Goal: Transaction & Acquisition: Purchase product/service

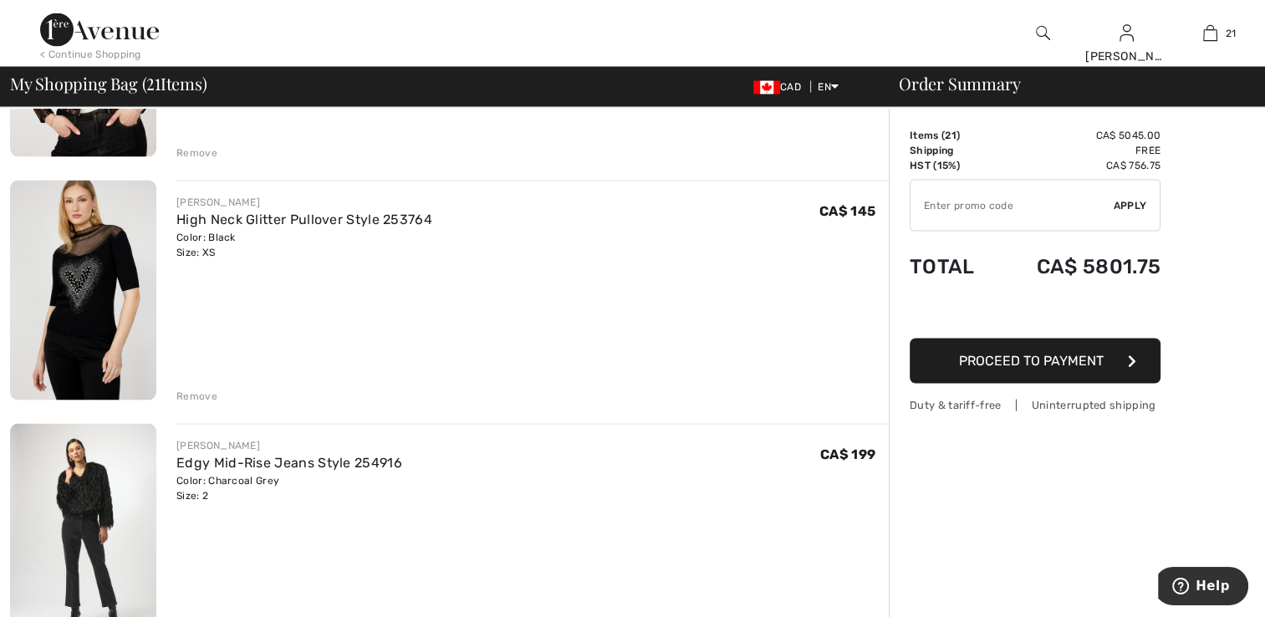
scroll to position [3261, 0]
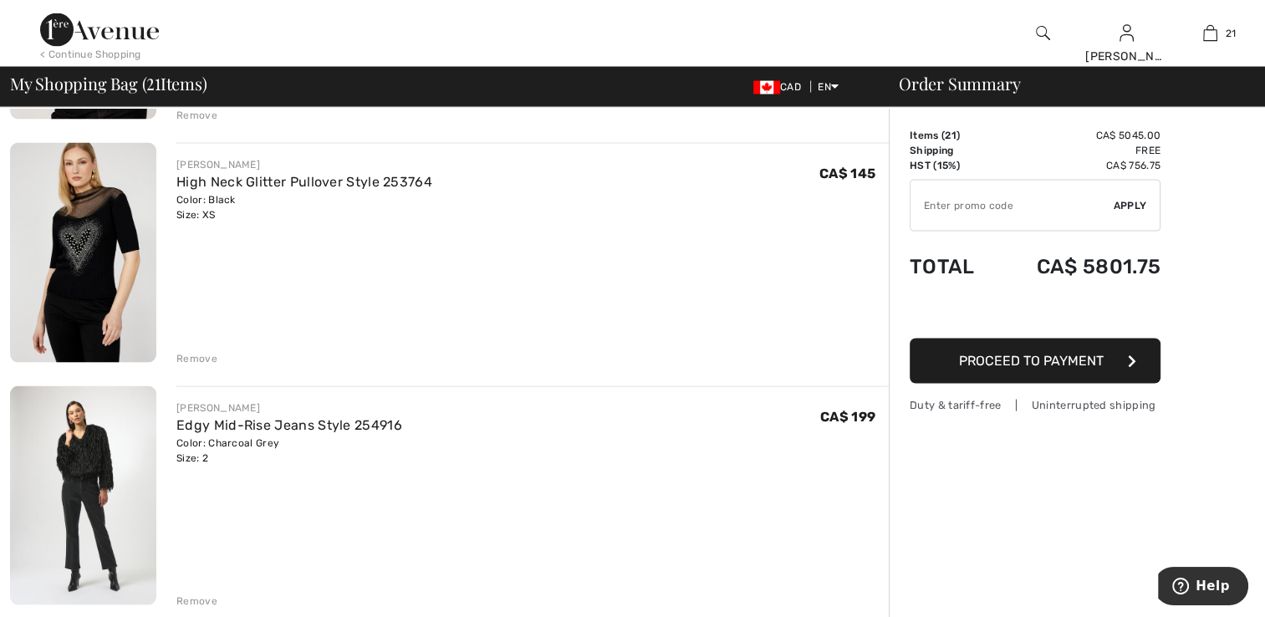
click at [203, 353] on div "Remove" at bounding box center [196, 358] width 41 height 15
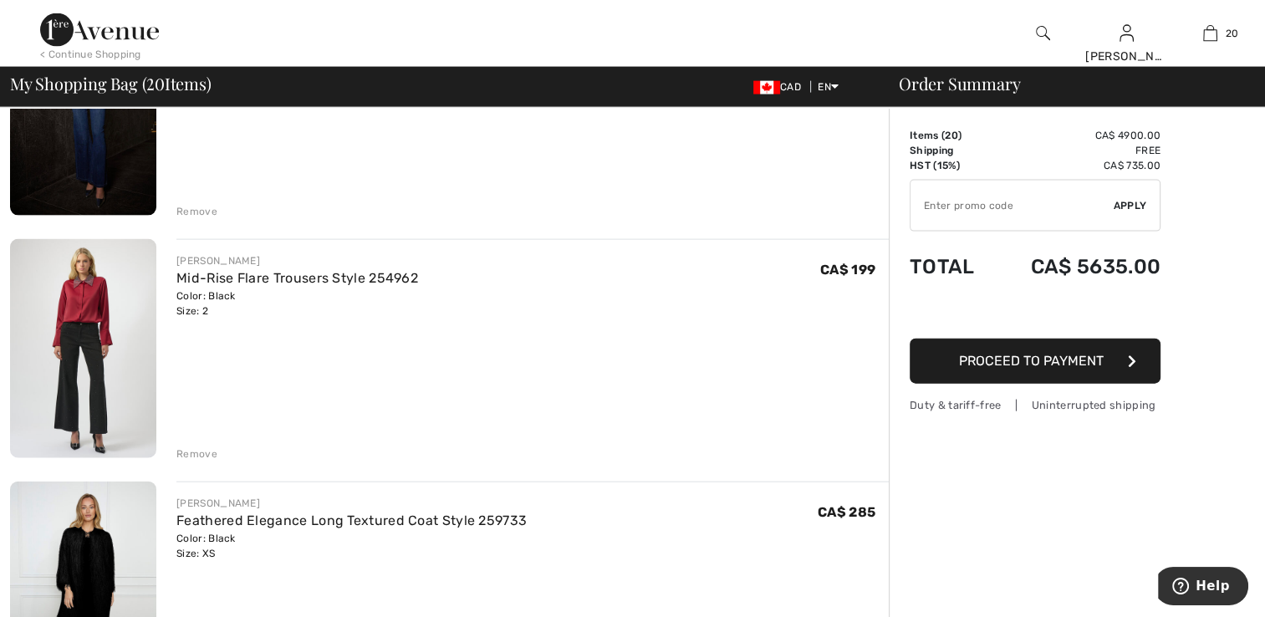
scroll to position [3679, 0]
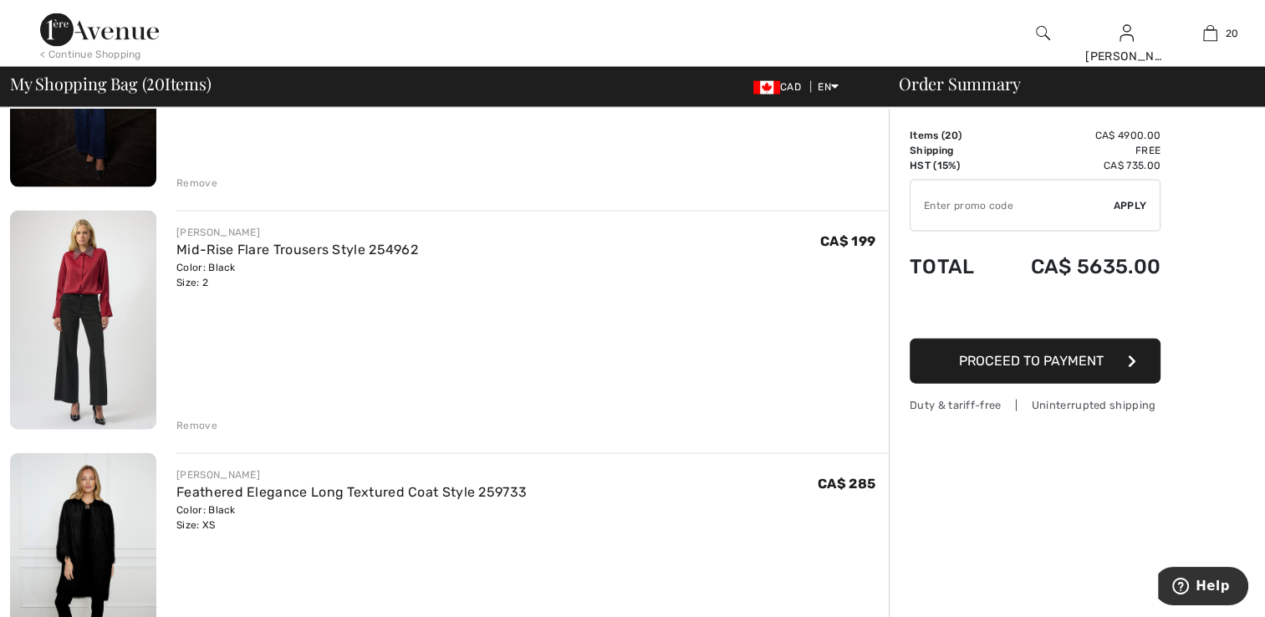
click at [121, 373] on img at bounding box center [83, 320] width 146 height 219
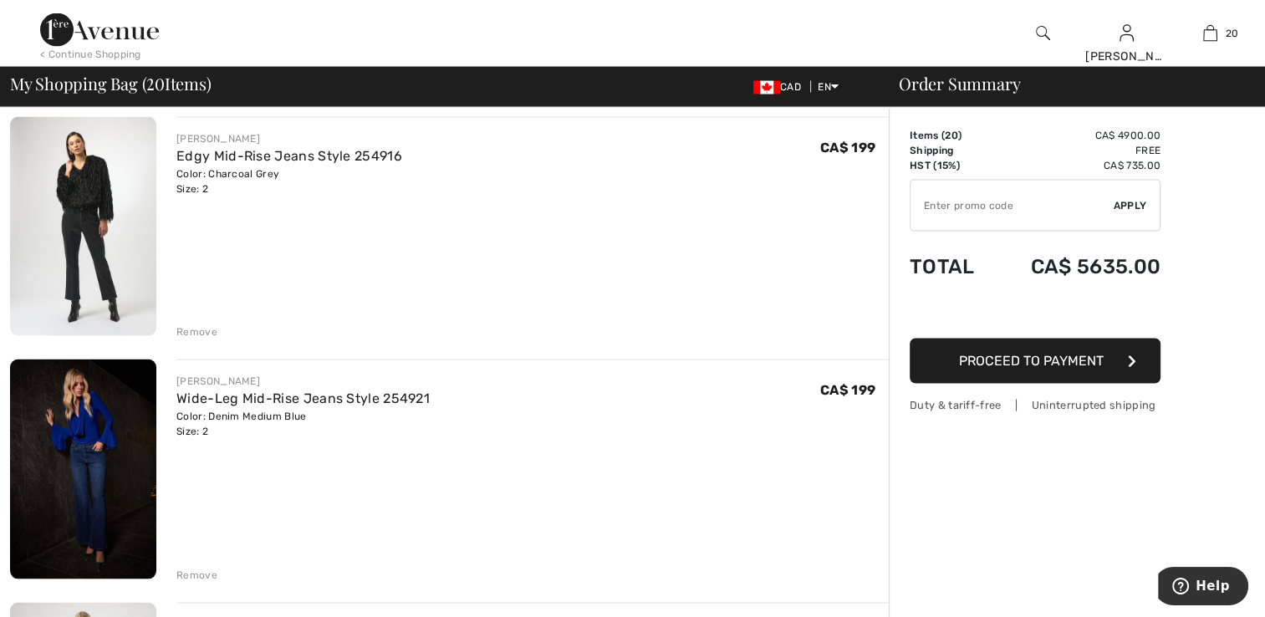
scroll to position [3261, 0]
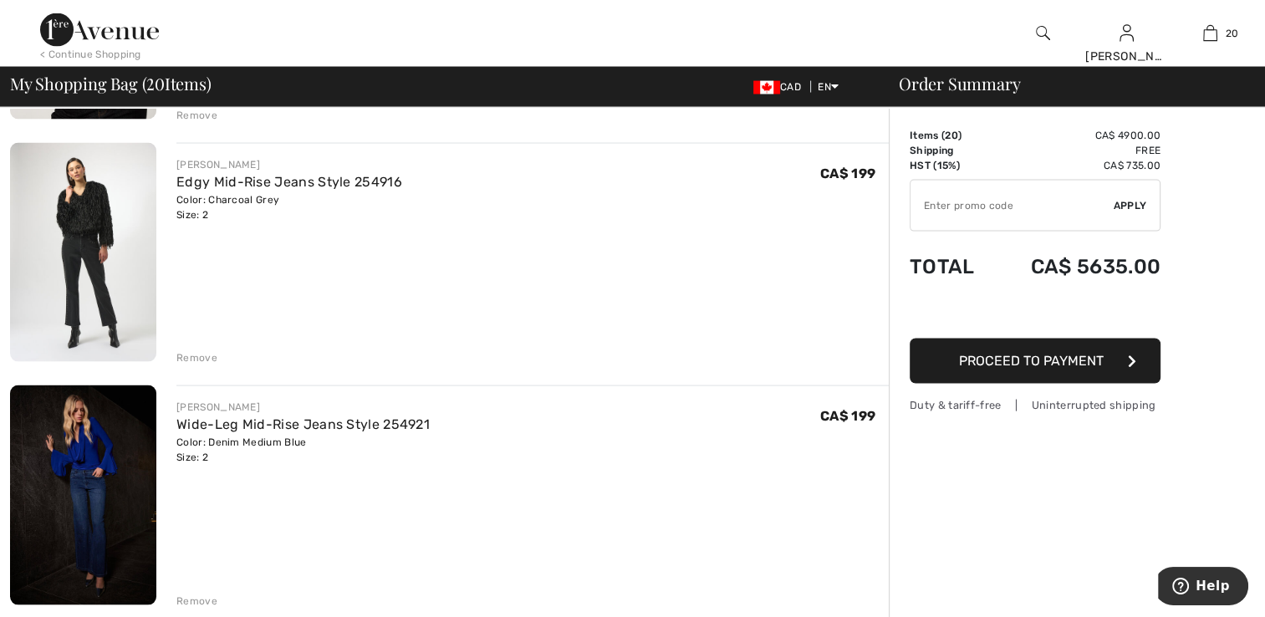
click at [114, 296] on img at bounding box center [83, 252] width 146 height 219
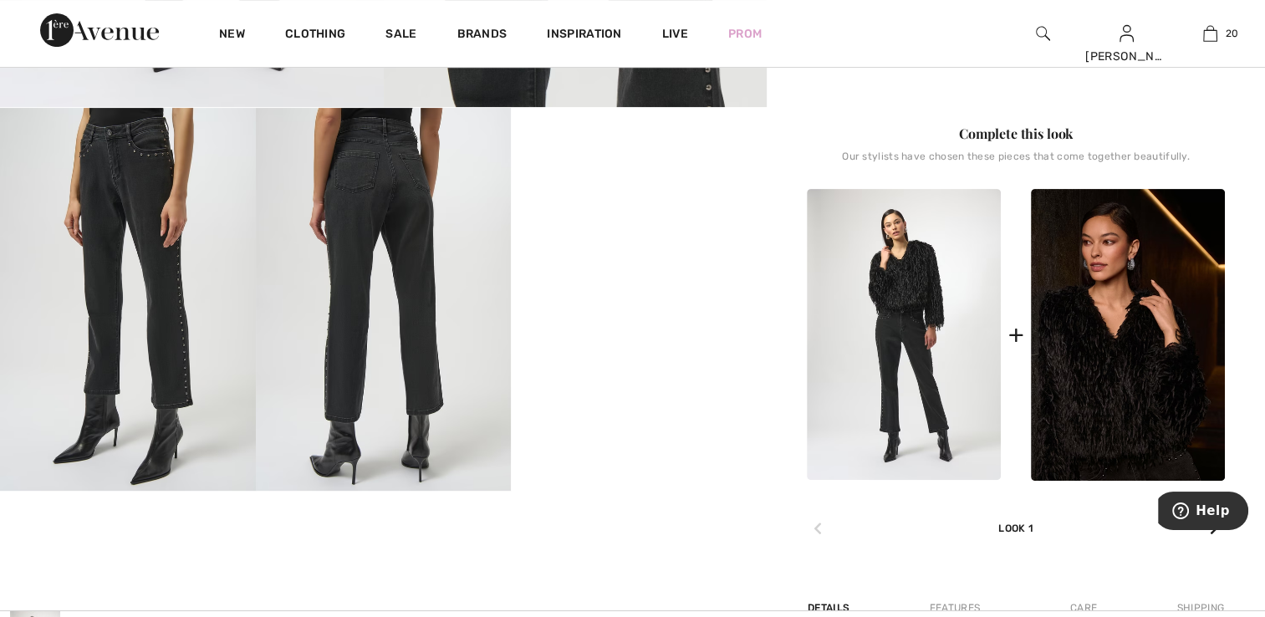
scroll to position [585, 0]
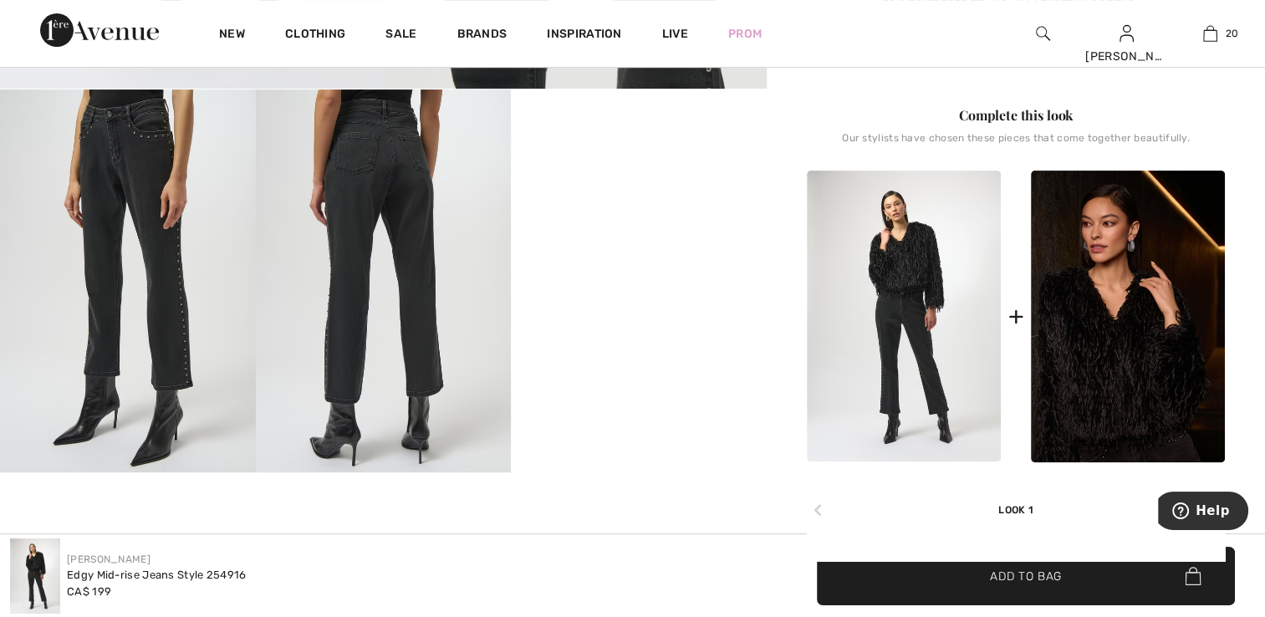
click at [928, 323] on img at bounding box center [904, 316] width 194 height 291
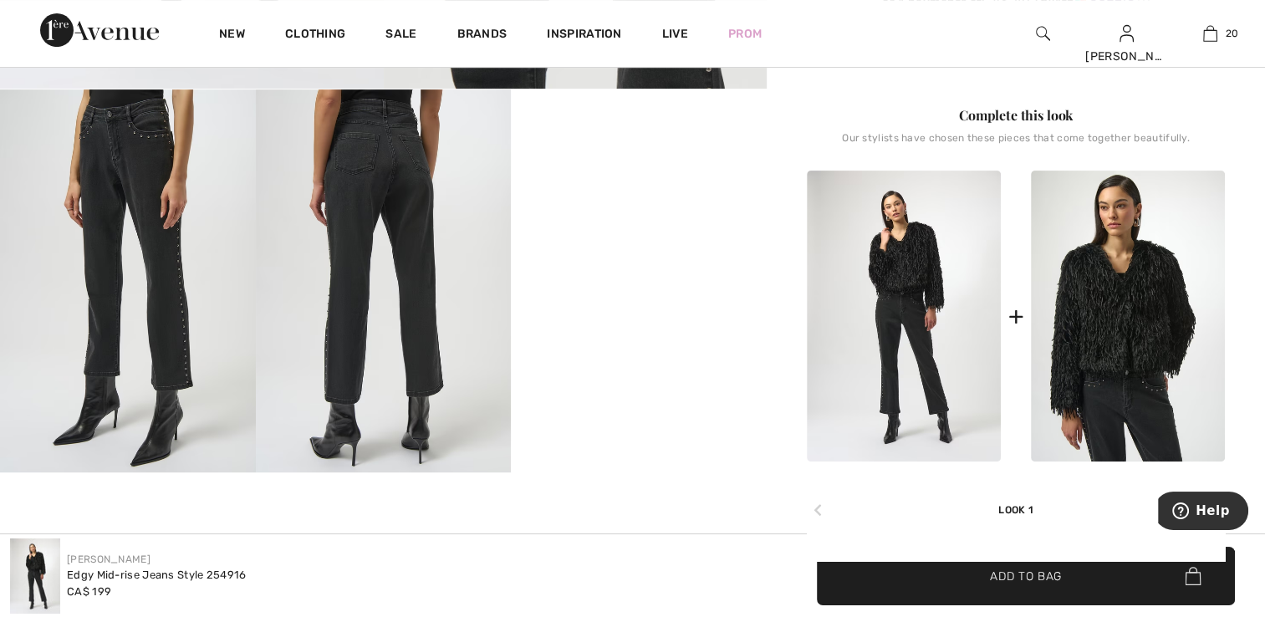
click at [1074, 378] on img at bounding box center [1128, 317] width 194 height 292
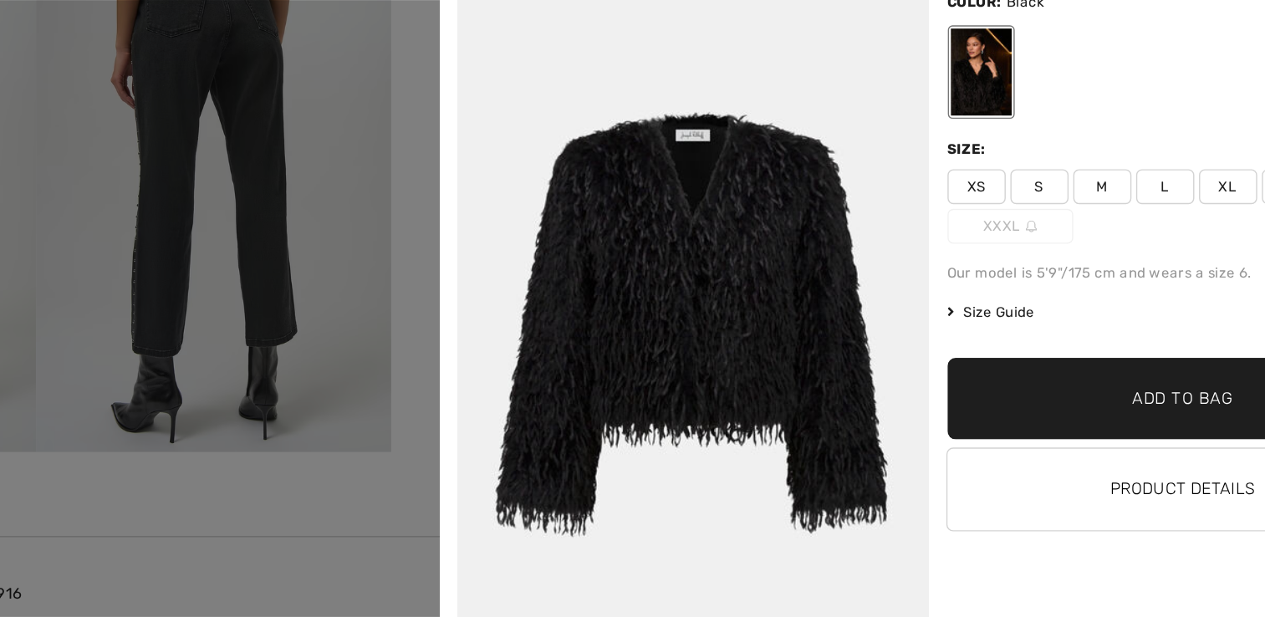
scroll to position [583, 0]
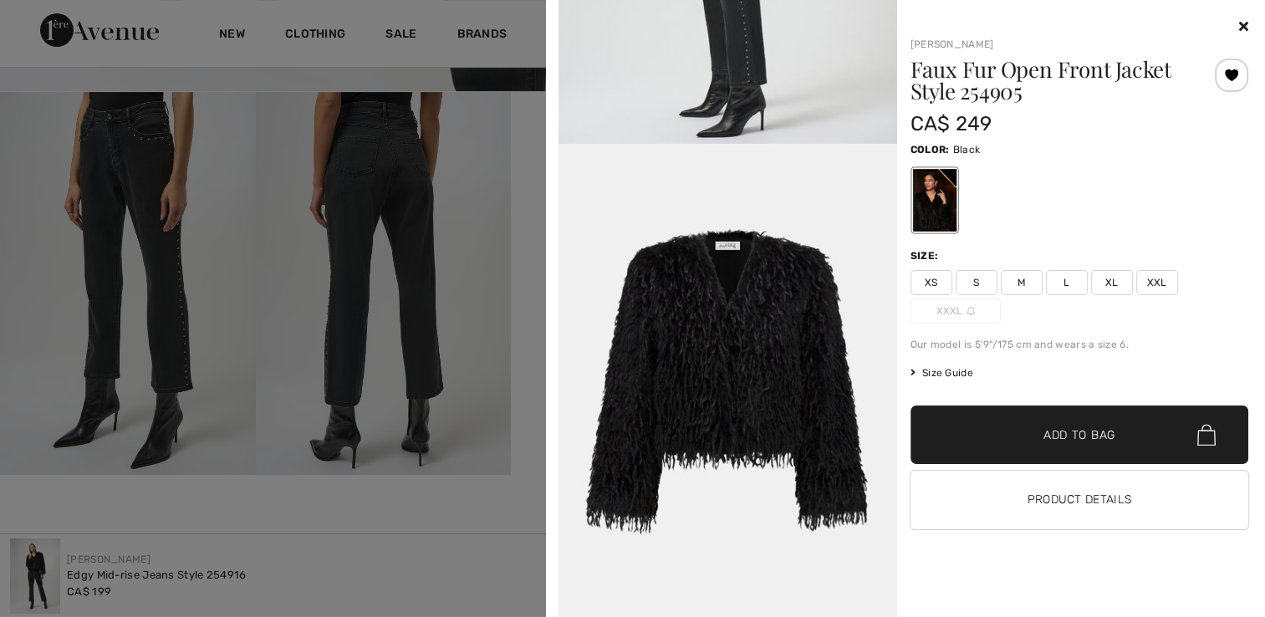
click at [368, 538] on div at bounding box center [632, 308] width 1265 height 617
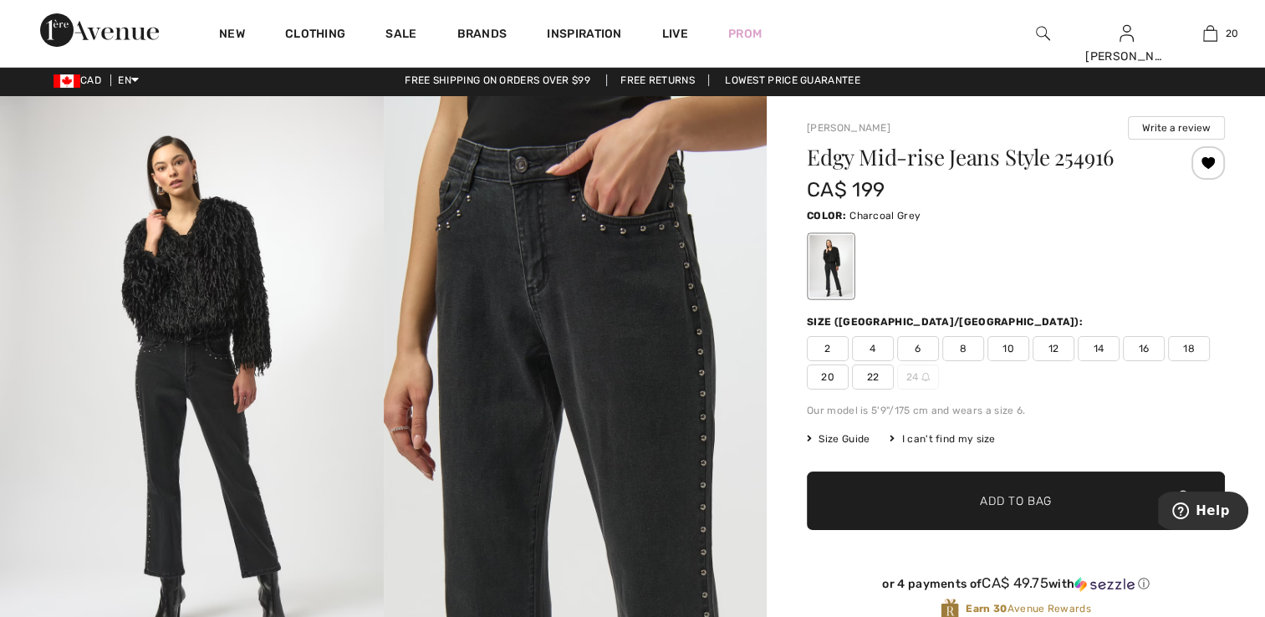
scroll to position [0, 0]
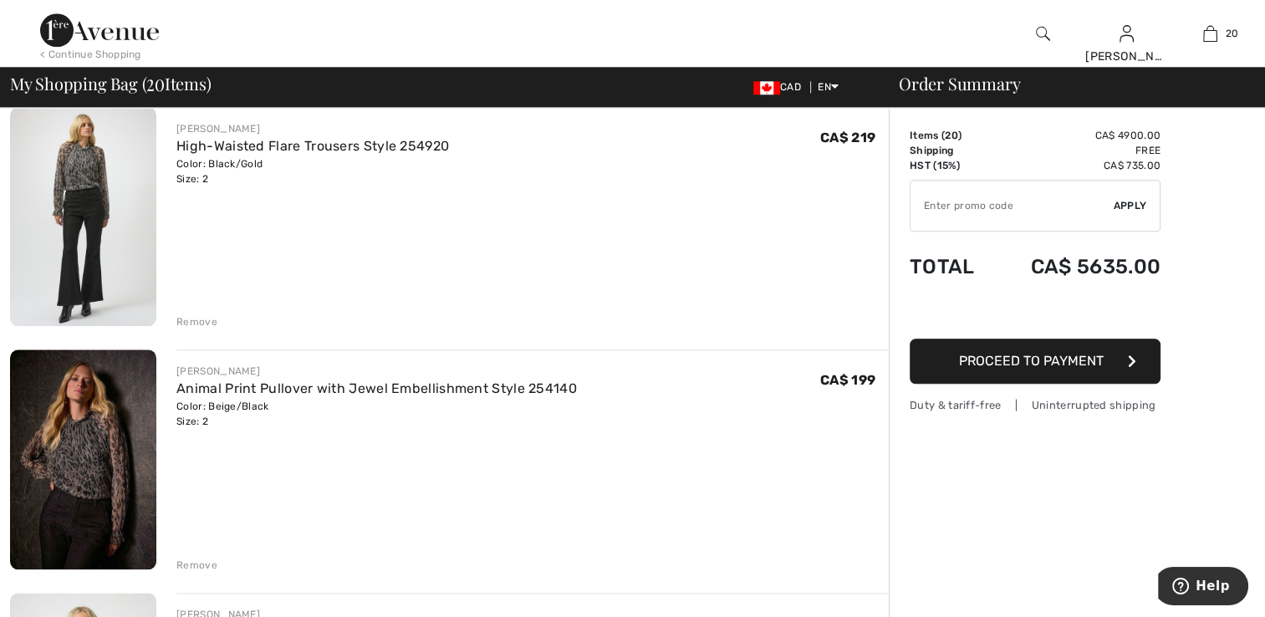
scroll to position [1756, 0]
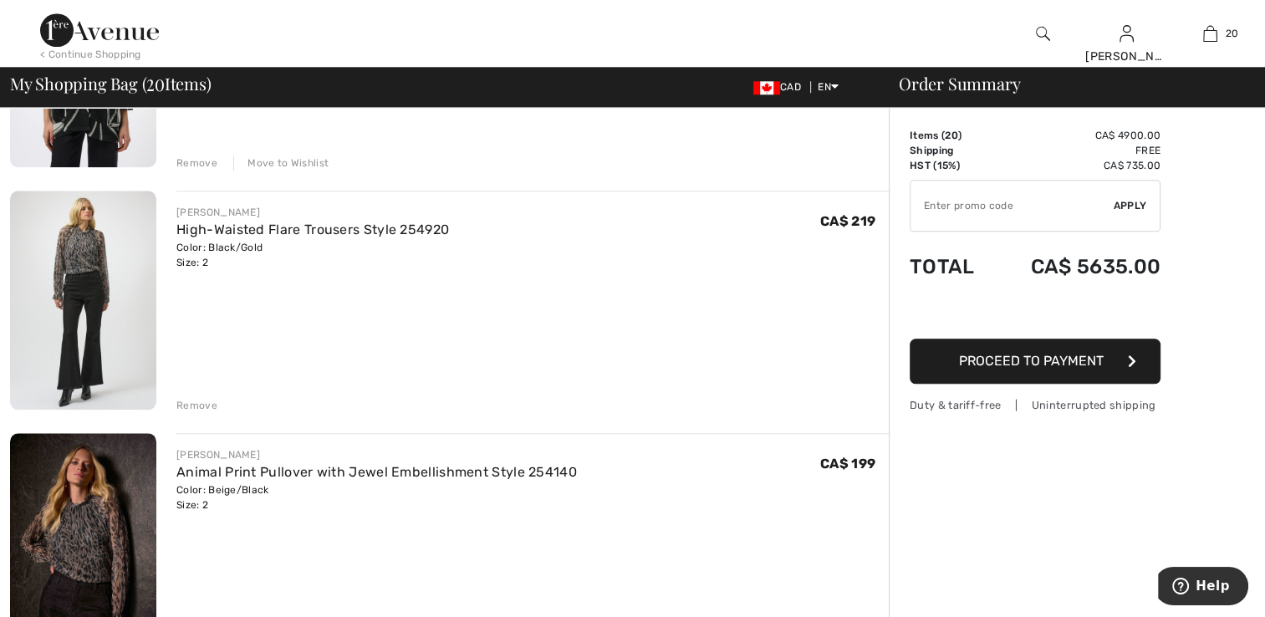
click at [98, 287] on img at bounding box center [83, 300] width 146 height 219
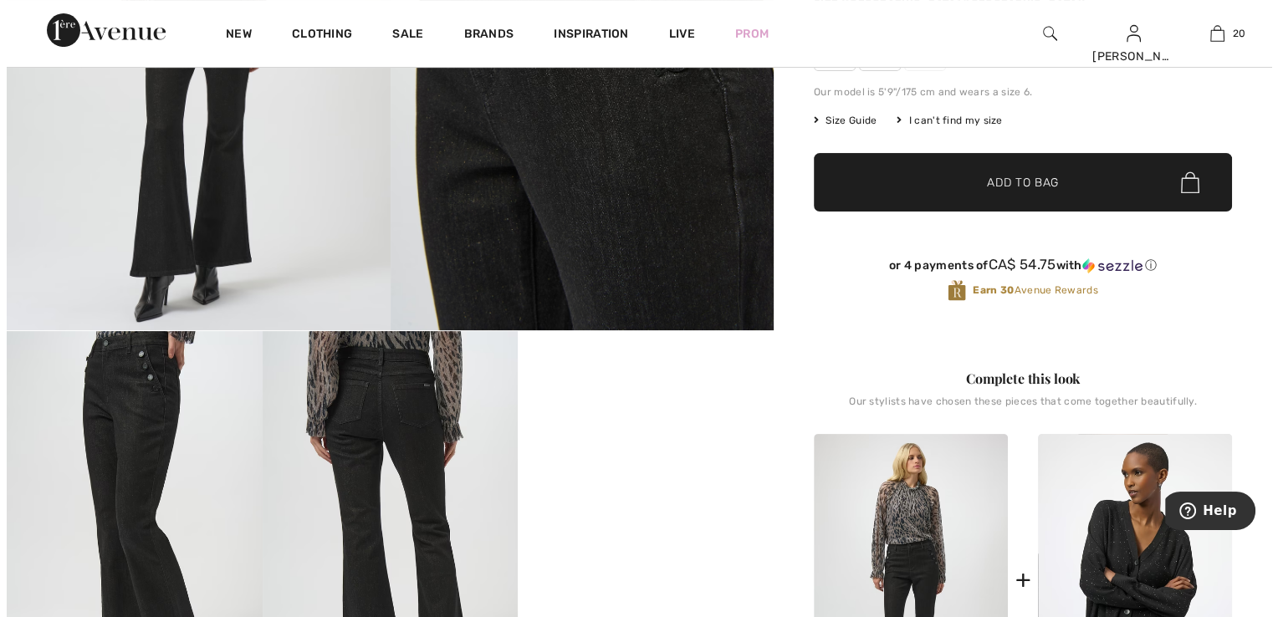
scroll to position [334, 0]
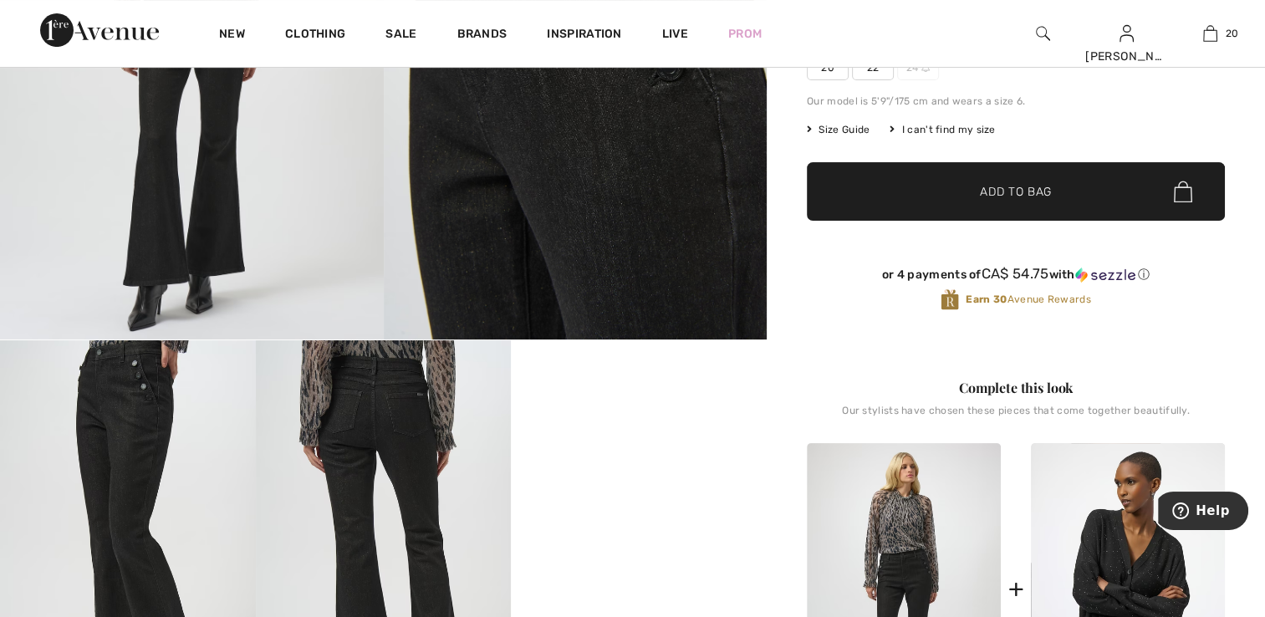
click at [164, 259] on img at bounding box center [192, 52] width 384 height 574
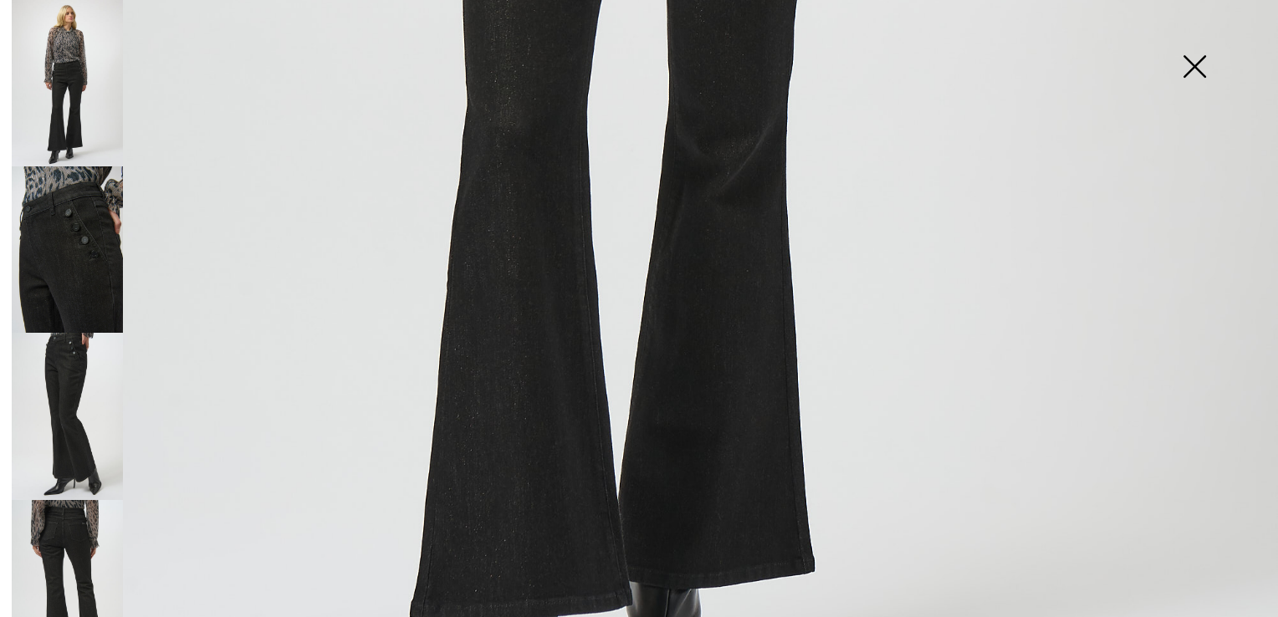
scroll to position [1278, 0]
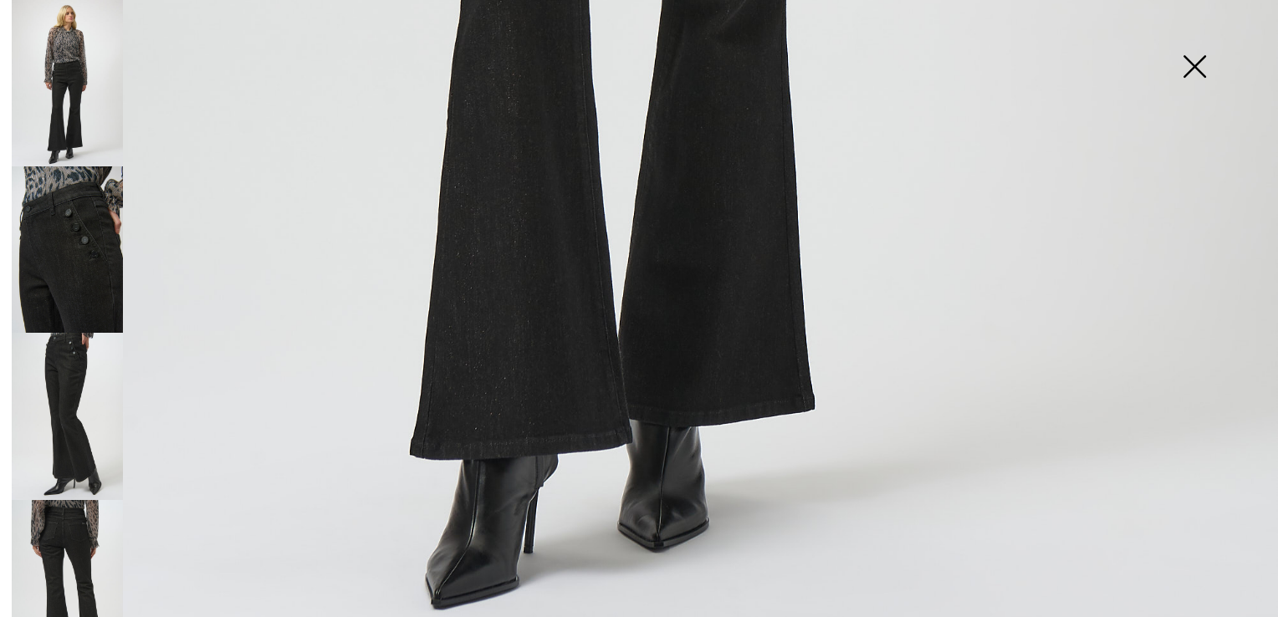
click at [89, 226] on img at bounding box center [67, 249] width 111 height 166
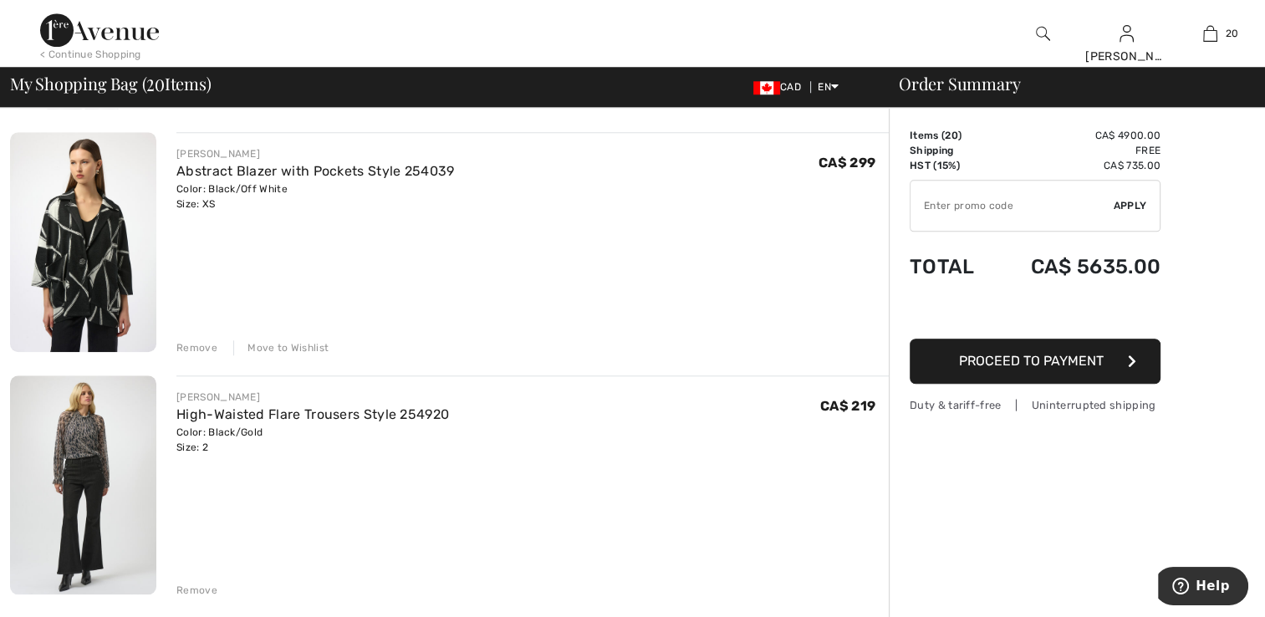
scroll to position [1589, 0]
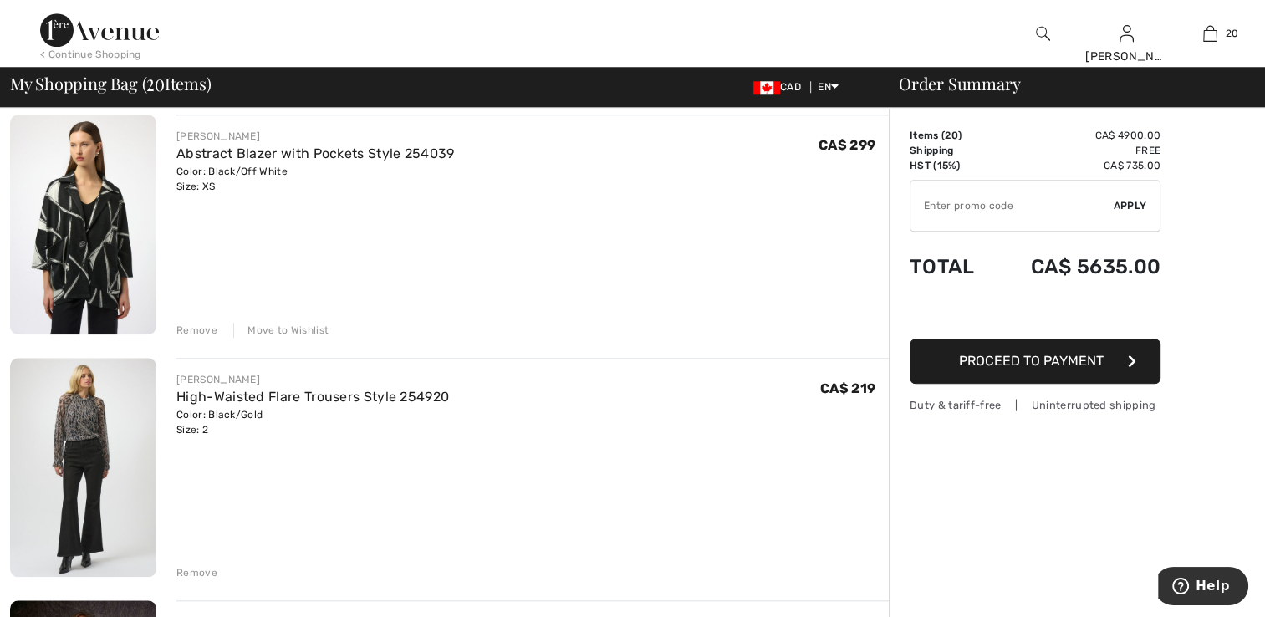
click at [185, 570] on div "Remove" at bounding box center [196, 572] width 41 height 15
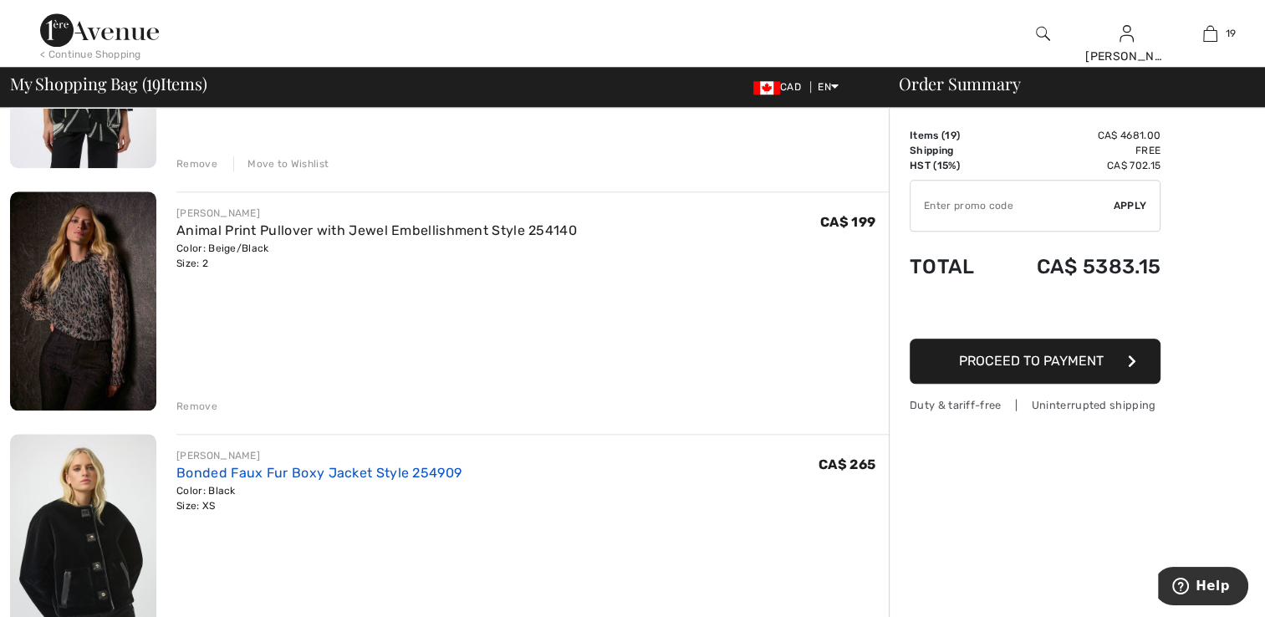
scroll to position [1756, 0]
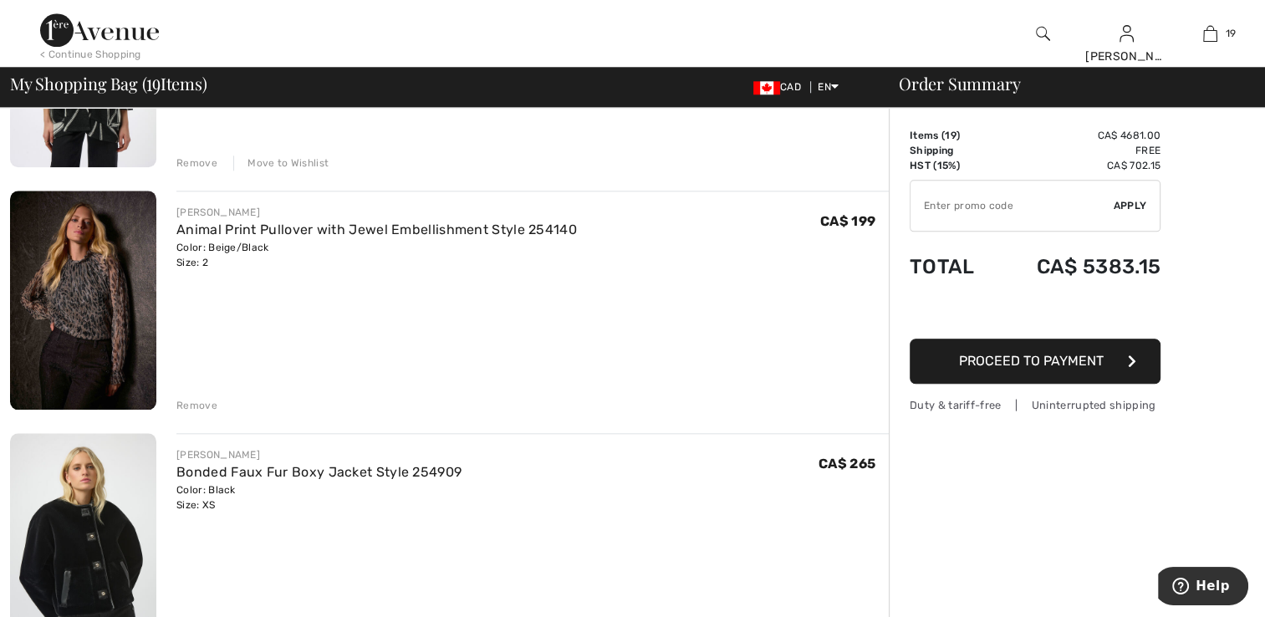
click at [196, 405] on div "Remove" at bounding box center [196, 405] width 41 height 15
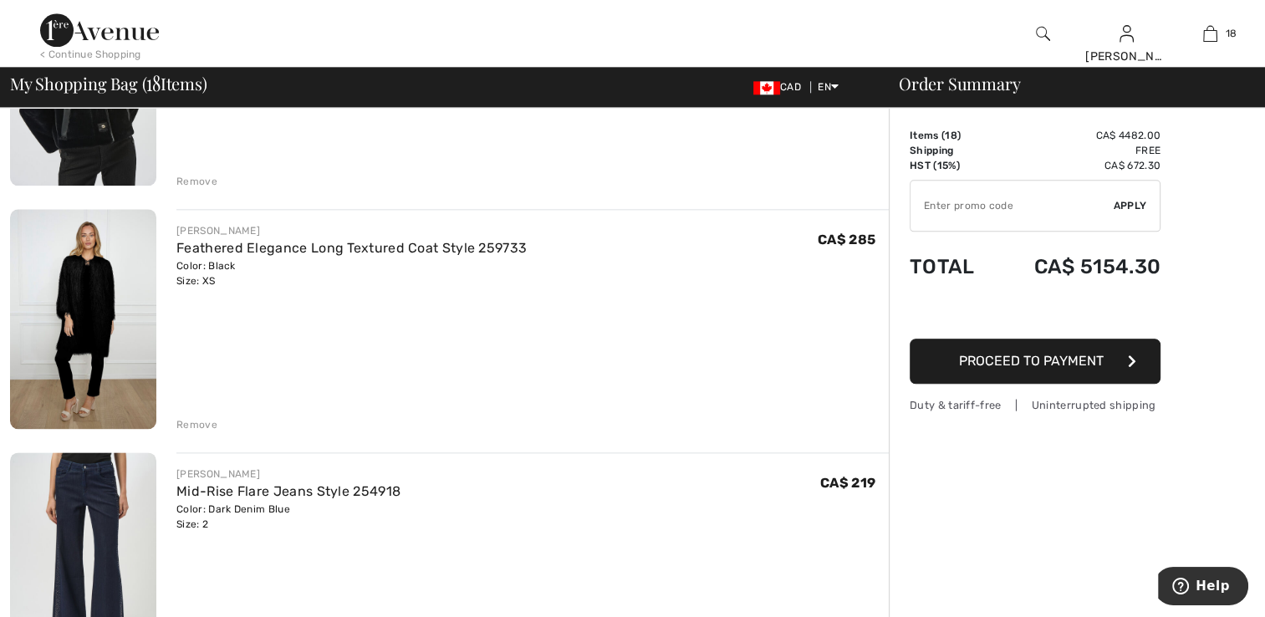
scroll to position [2007, 0]
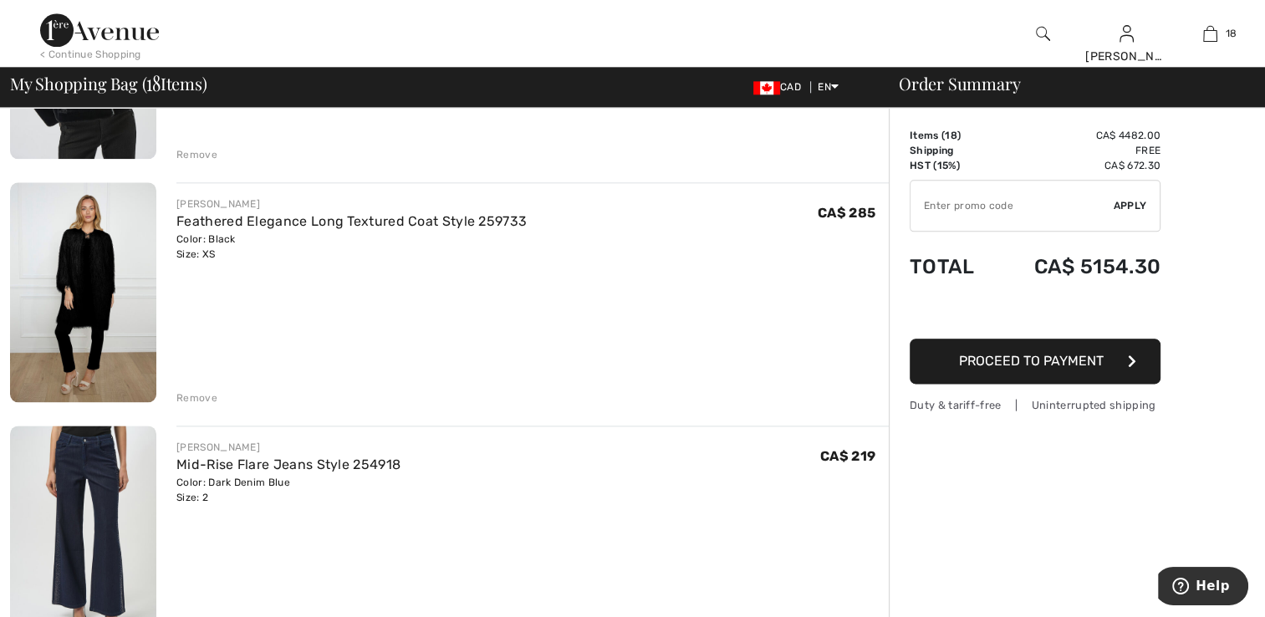
click at [202, 151] on div "Remove" at bounding box center [196, 154] width 41 height 15
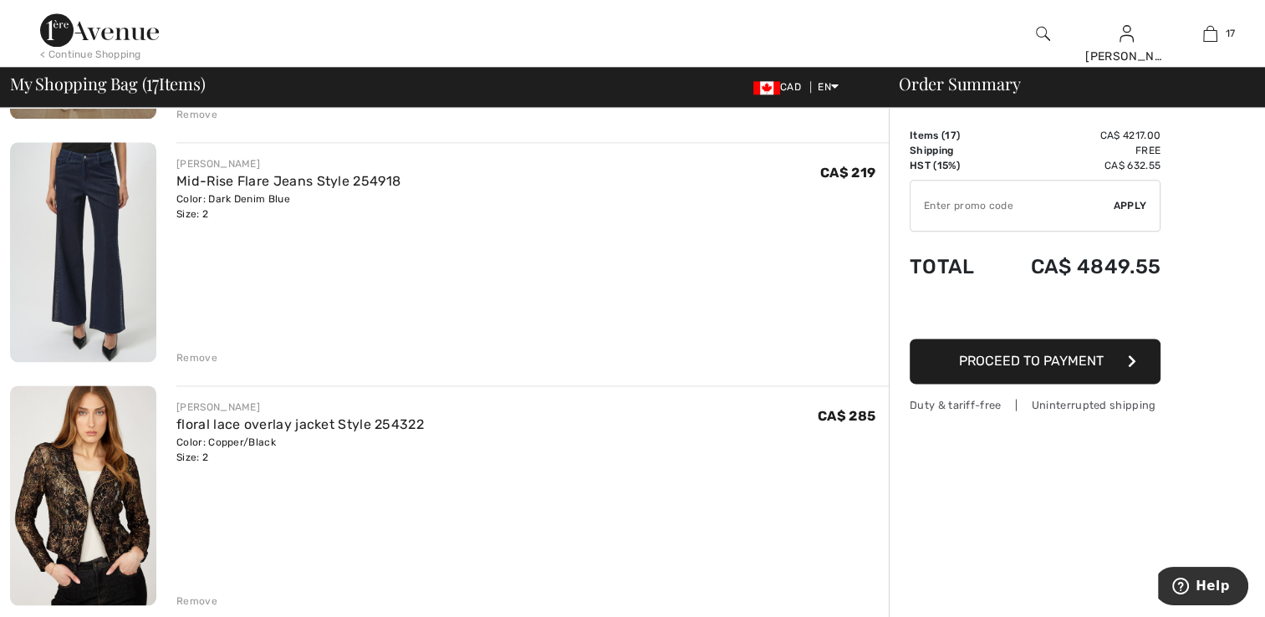
scroll to position [2068, 0]
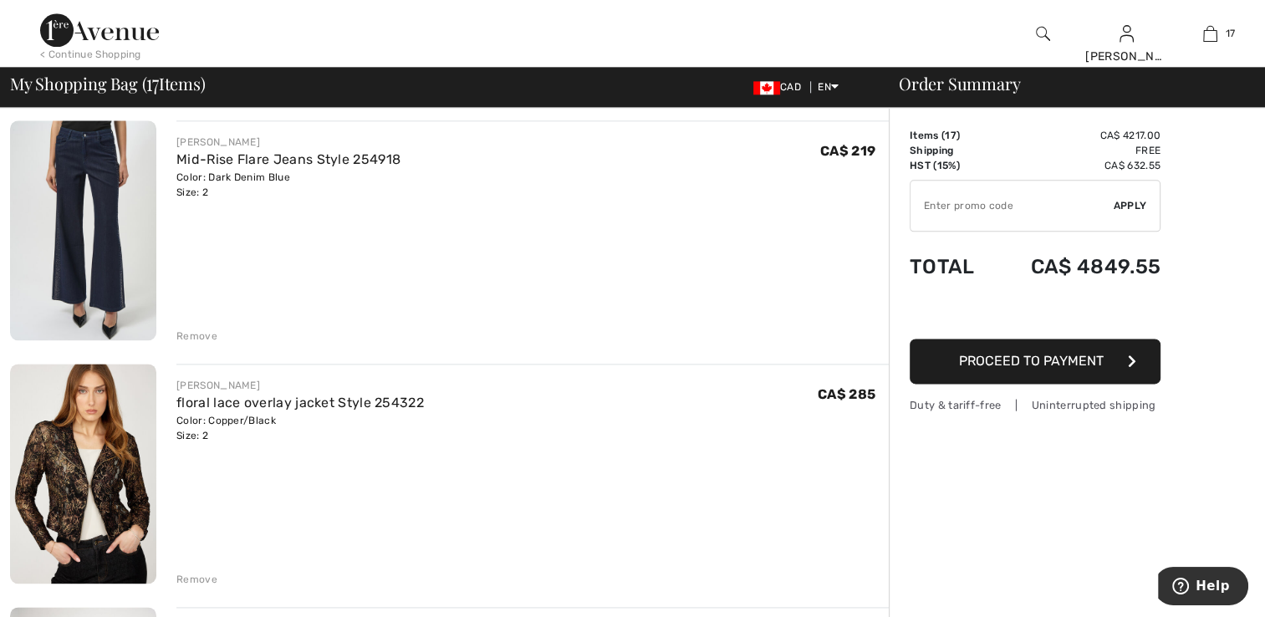
click at [198, 333] on div "Remove" at bounding box center [196, 336] width 41 height 15
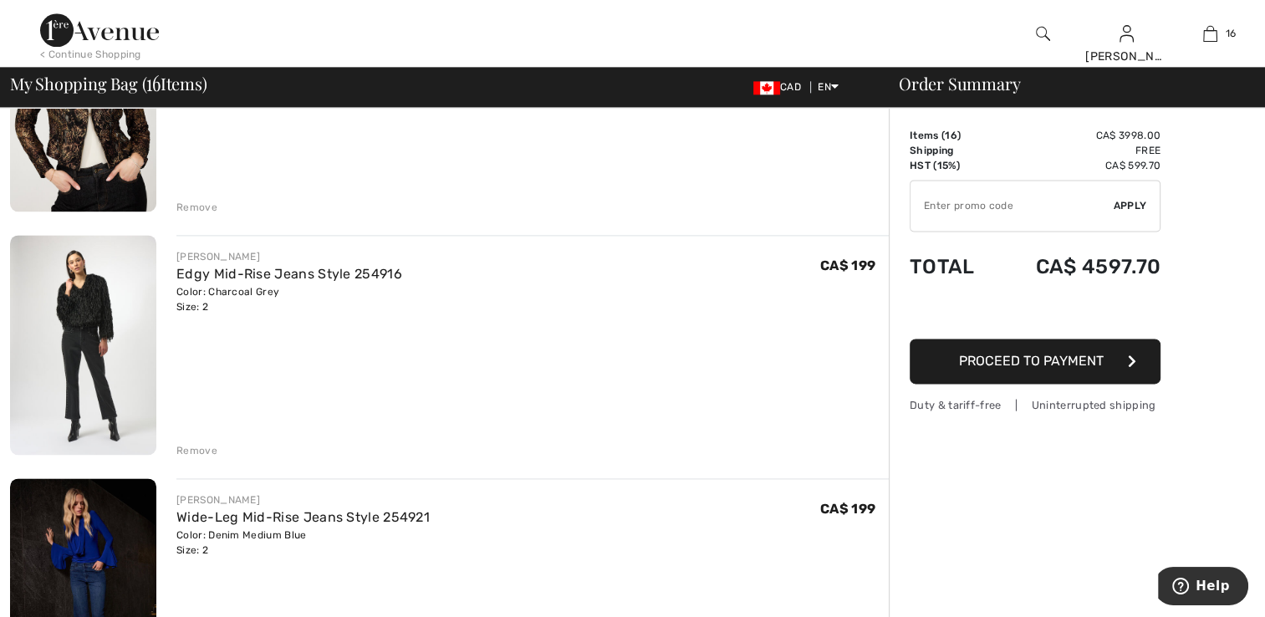
scroll to position [2214, 0]
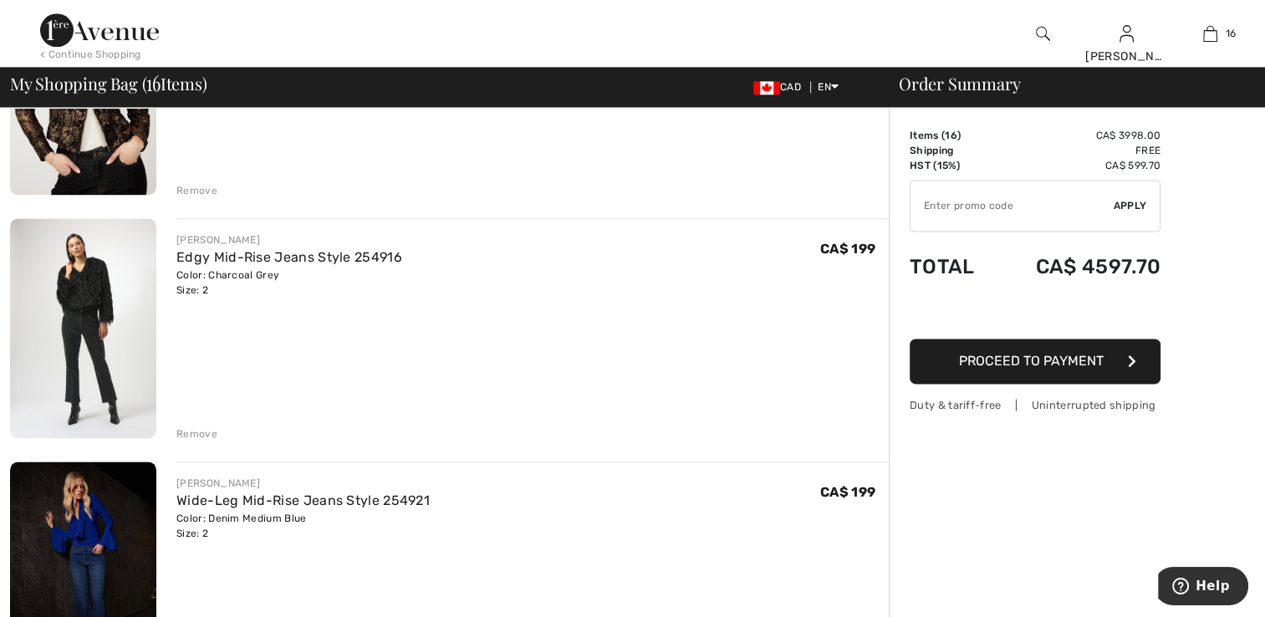
click at [194, 186] on div "Remove" at bounding box center [196, 190] width 41 height 15
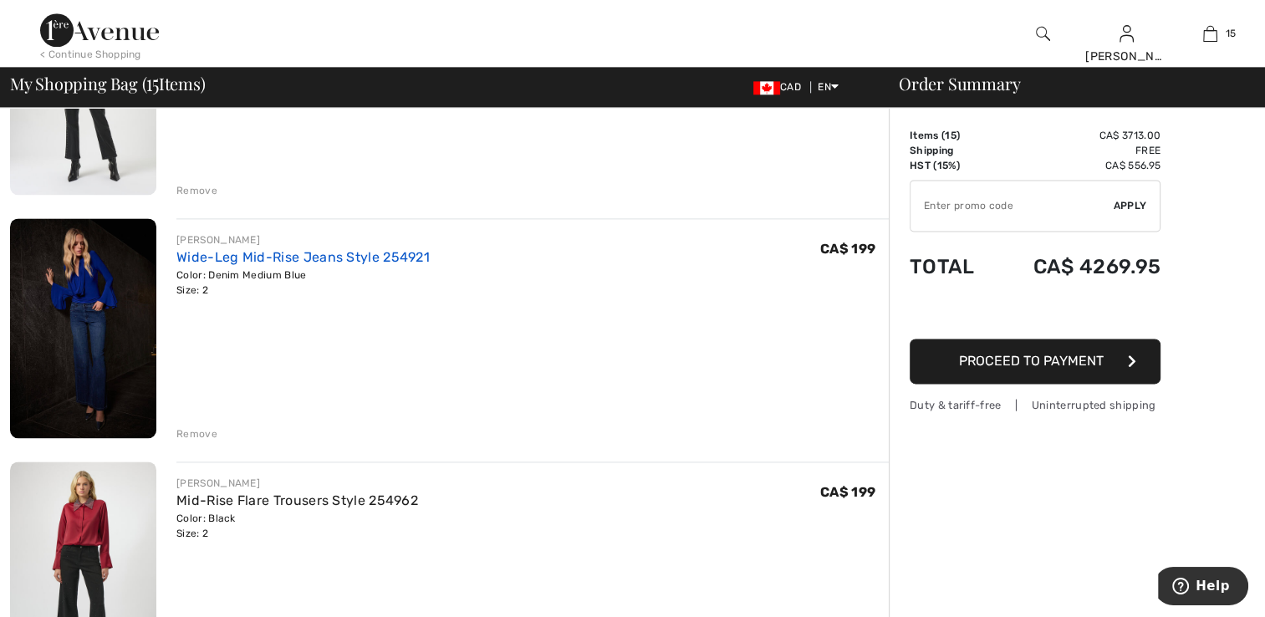
scroll to position [2191, 0]
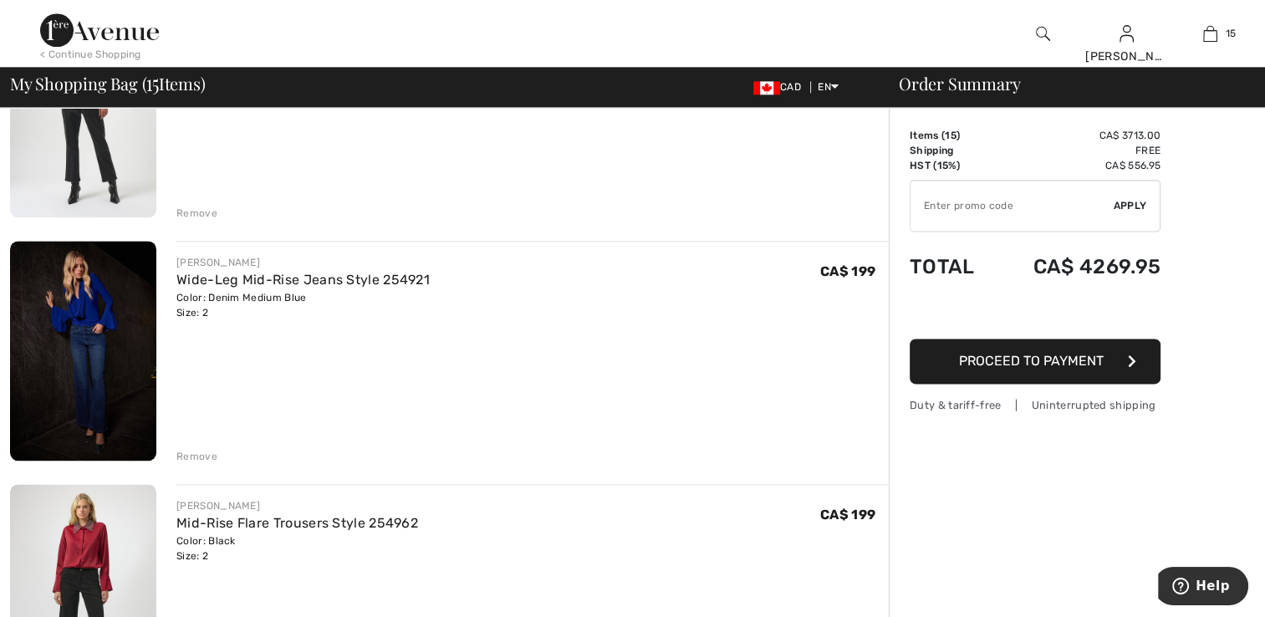
click at [202, 210] on div "Remove" at bounding box center [196, 213] width 41 height 15
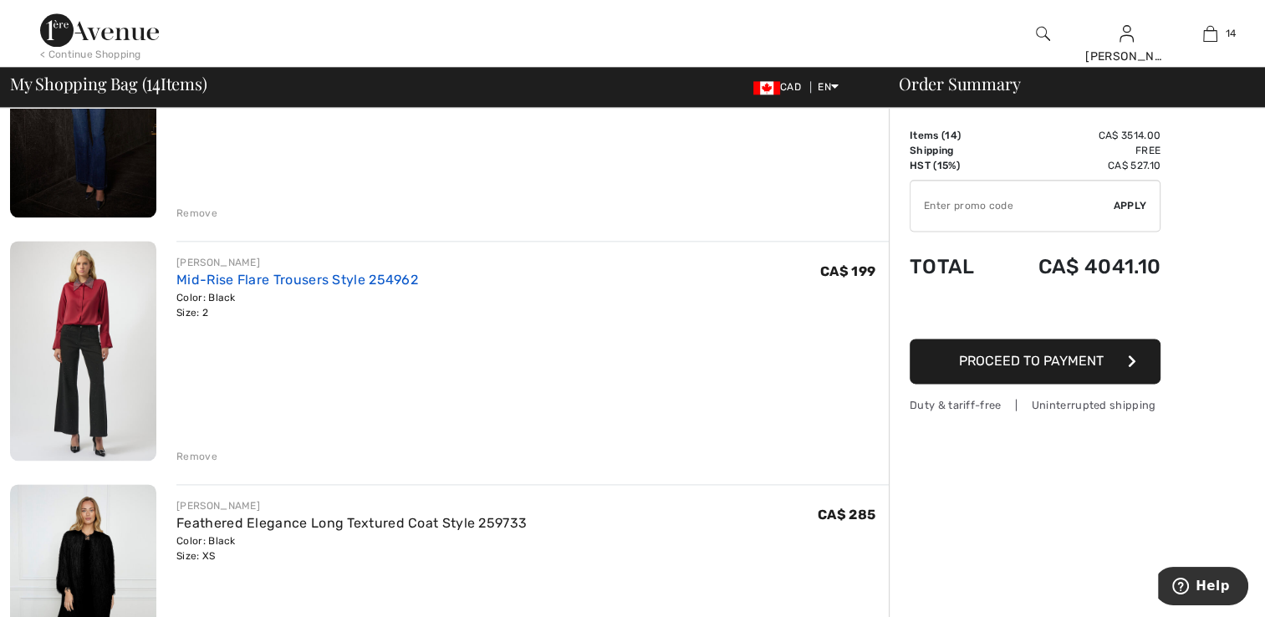
scroll to position [2171, 0]
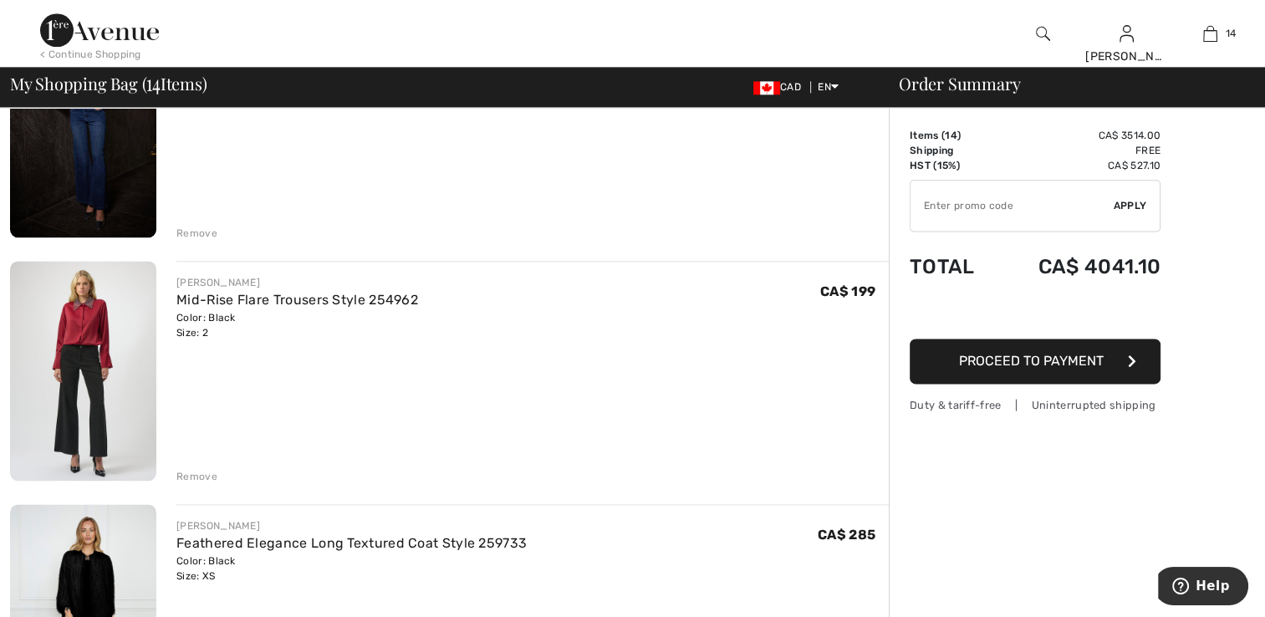
click at [207, 228] on div "Remove" at bounding box center [196, 233] width 41 height 15
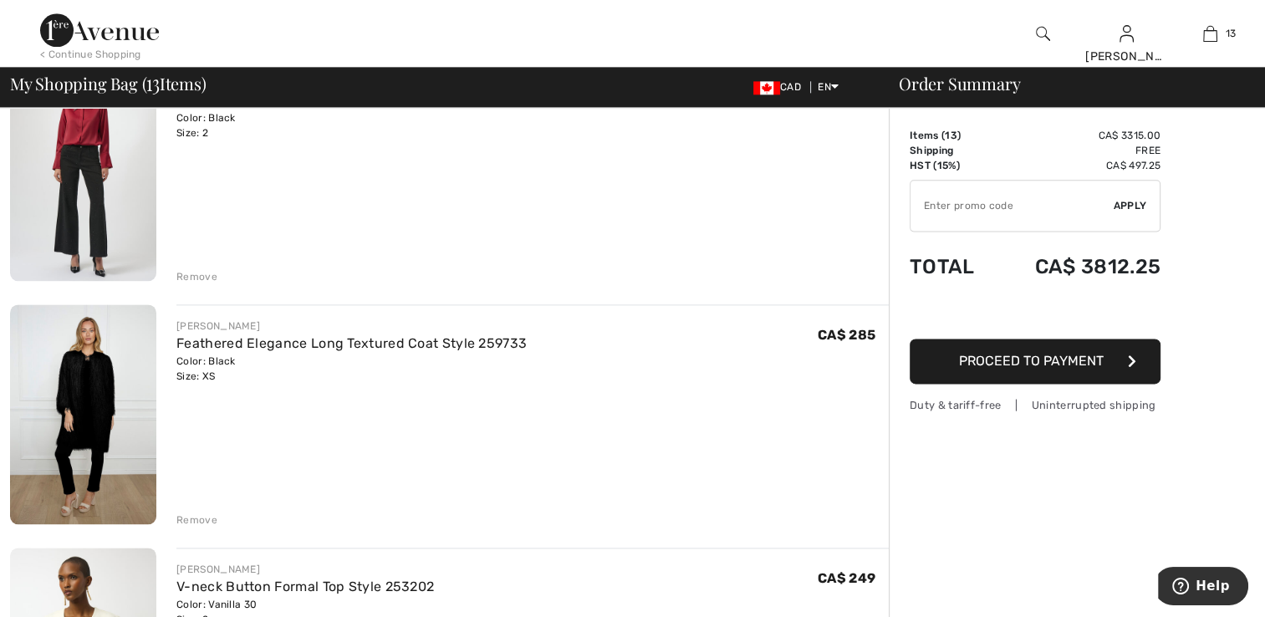
scroll to position [2150, 0]
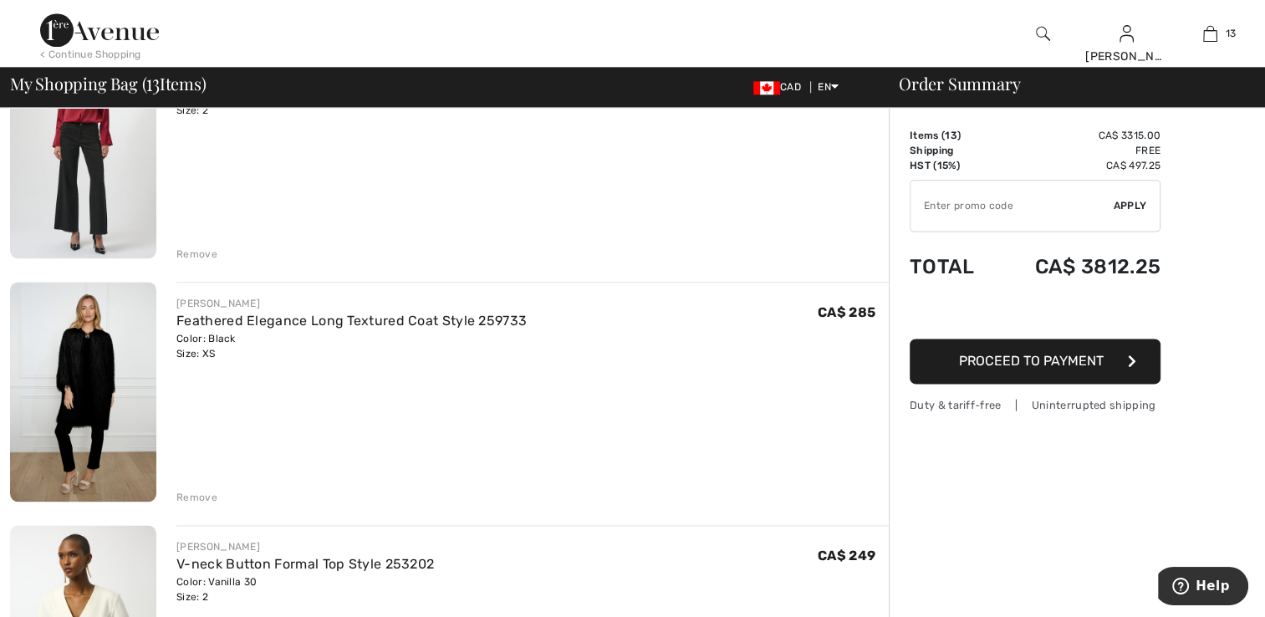
drag, startPoint x: 207, startPoint y: 228, endPoint x: 208, endPoint y: 249, distance: 20.9
click at [208, 249] on div "Remove" at bounding box center [196, 254] width 41 height 15
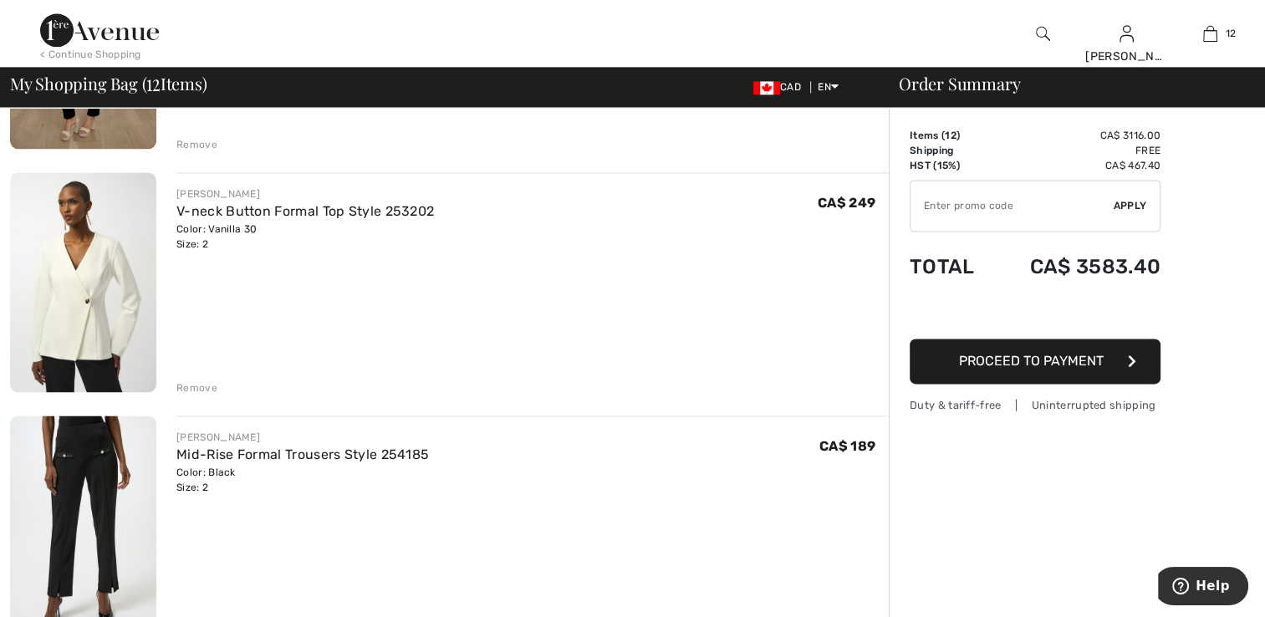
scroll to position [2294, 0]
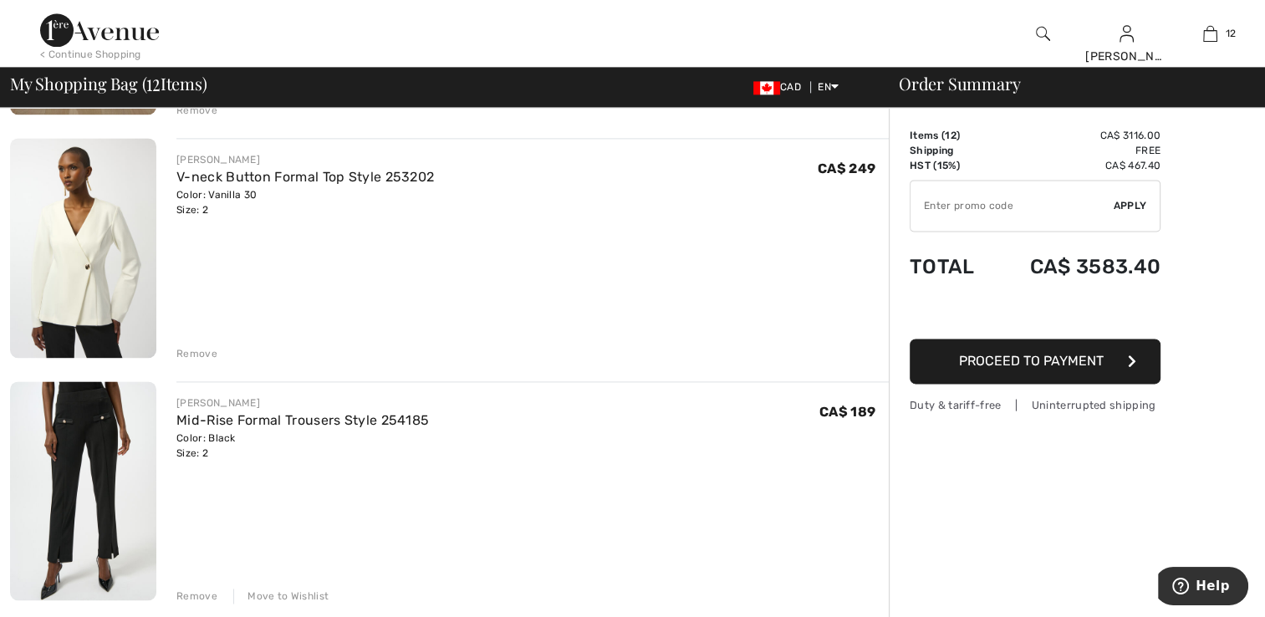
click at [106, 272] on img at bounding box center [83, 247] width 146 height 219
drag, startPoint x: 197, startPoint y: 348, endPoint x: 207, endPoint y: 342, distance: 11.6
click at [207, 343] on div "Remove" at bounding box center [532, 352] width 712 height 18
drag, startPoint x: 207, startPoint y: 342, endPoint x: 201, endPoint y: 356, distance: 15.7
click at [201, 356] on div "Remove" at bounding box center [196, 353] width 41 height 15
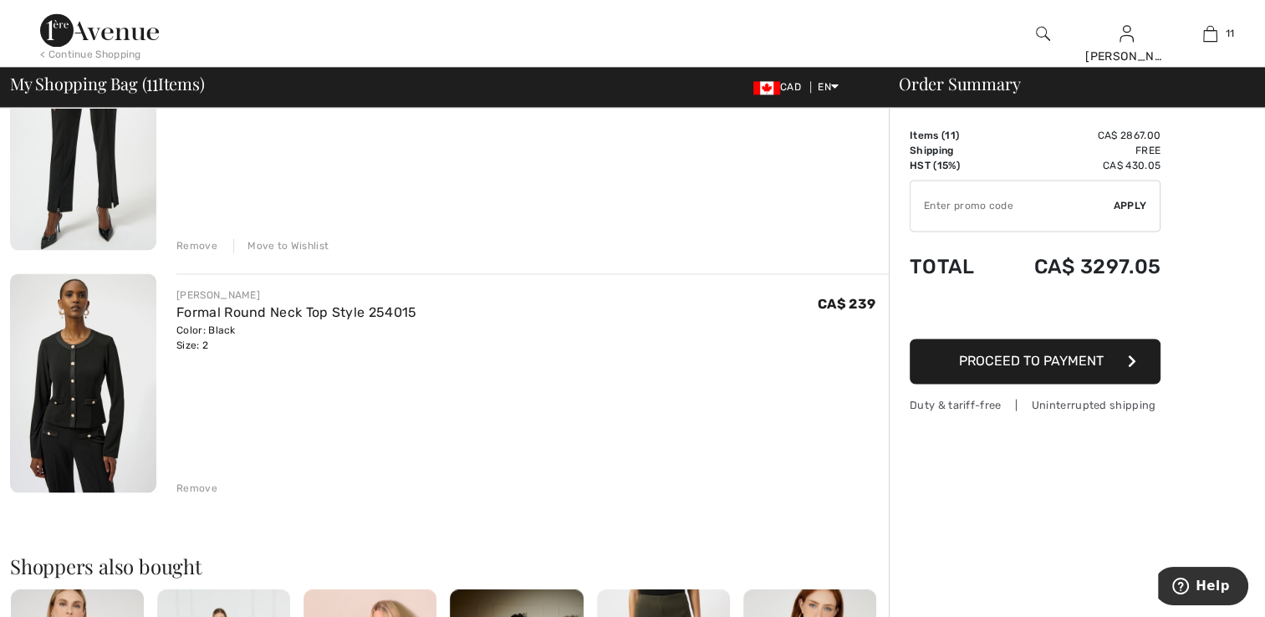
scroll to position [2378, 0]
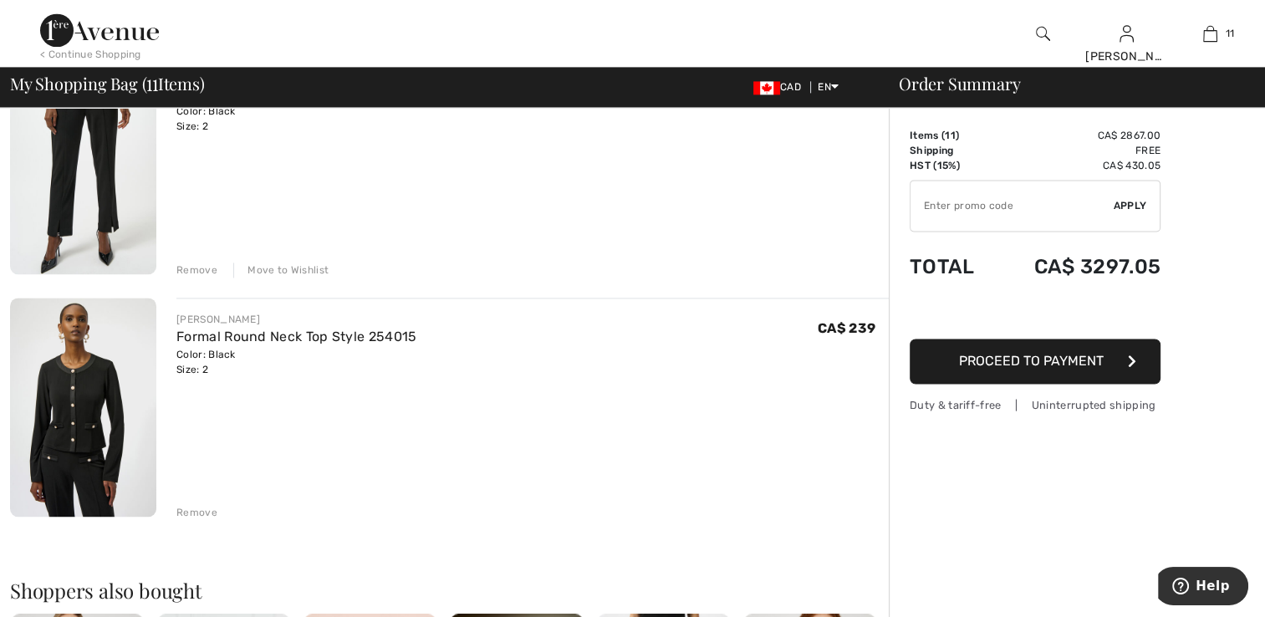
click at [258, 268] on div "Move to Wishlist" at bounding box center [280, 270] width 95 height 15
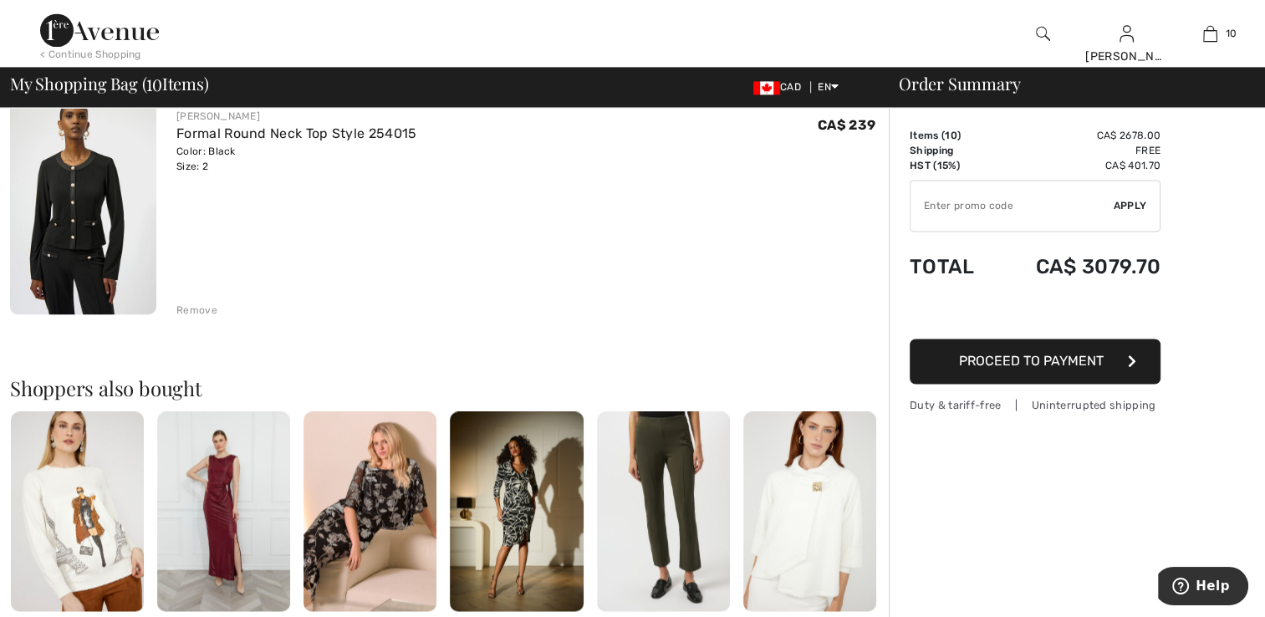
scroll to position [2358, 0]
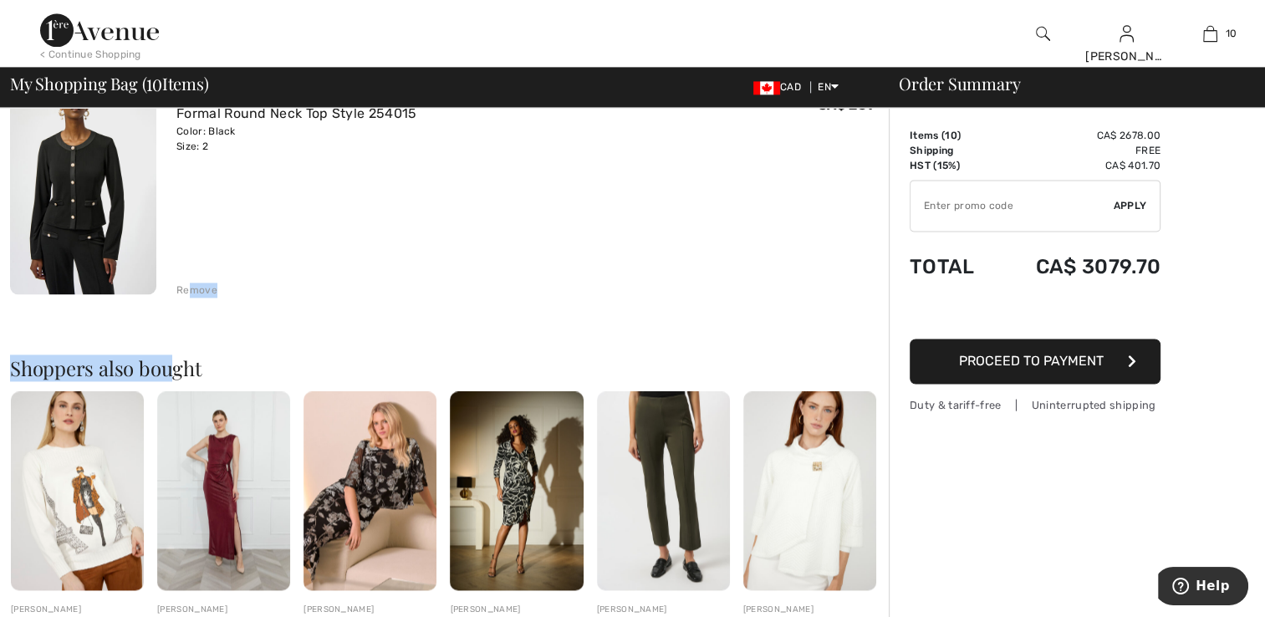
drag, startPoint x: 188, startPoint y: 292, endPoint x: 173, endPoint y: 302, distance: 18.1
drag, startPoint x: 173, startPoint y: 302, endPoint x: 107, endPoint y: 257, distance: 80.0
click at [107, 257] on img at bounding box center [83, 183] width 146 height 219
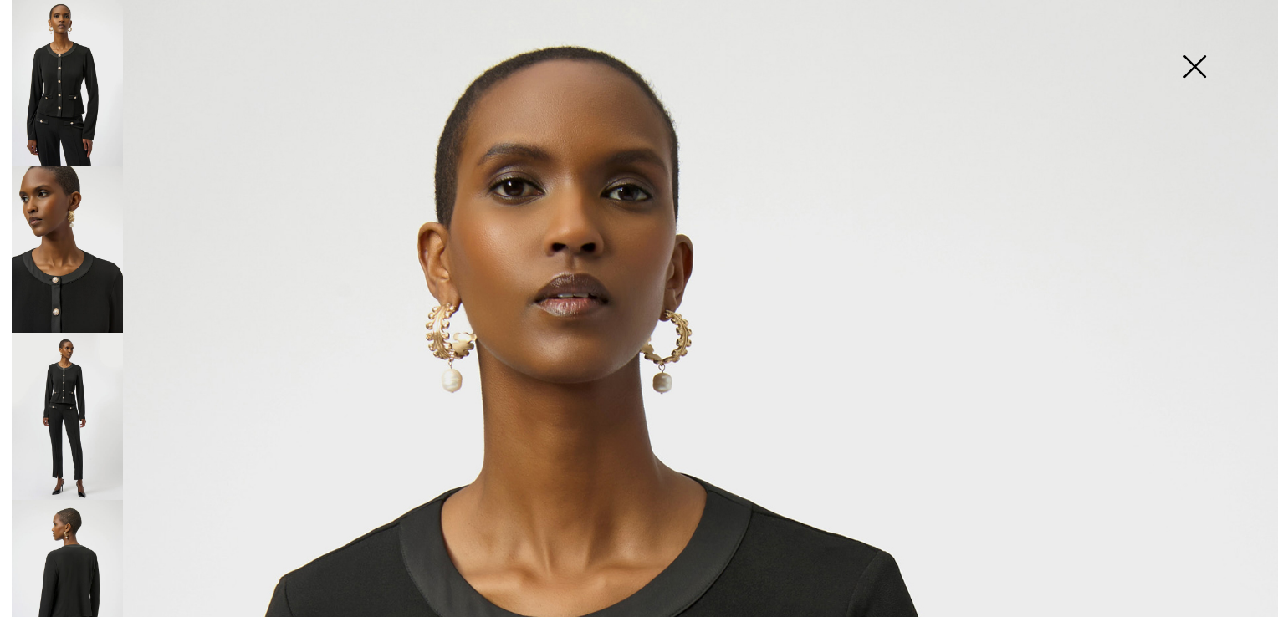
click at [42, 79] on img at bounding box center [67, 83] width 111 height 166
click at [1201, 64] on img at bounding box center [1194, 68] width 84 height 86
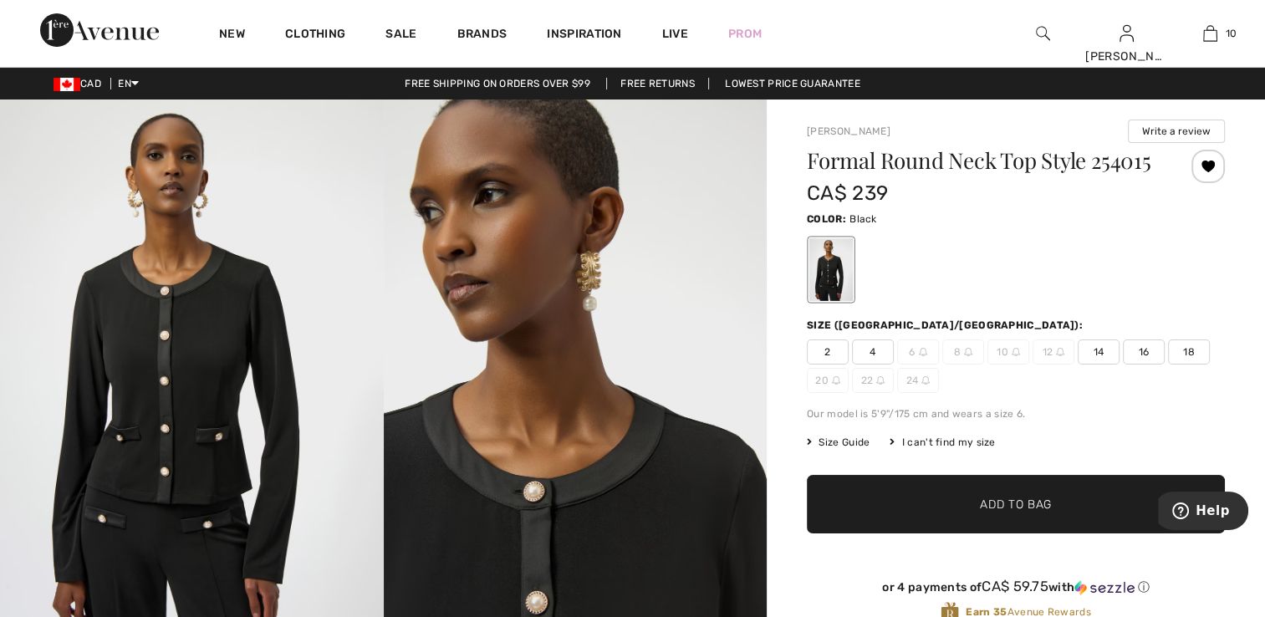
click at [823, 349] on span "2" at bounding box center [828, 351] width 42 height 25
click at [1206, 166] on div at bounding box center [1207, 166] width 33 height 33
click at [1206, 170] on div "Removed from Wishlist" at bounding box center [1207, 166] width 33 height 33
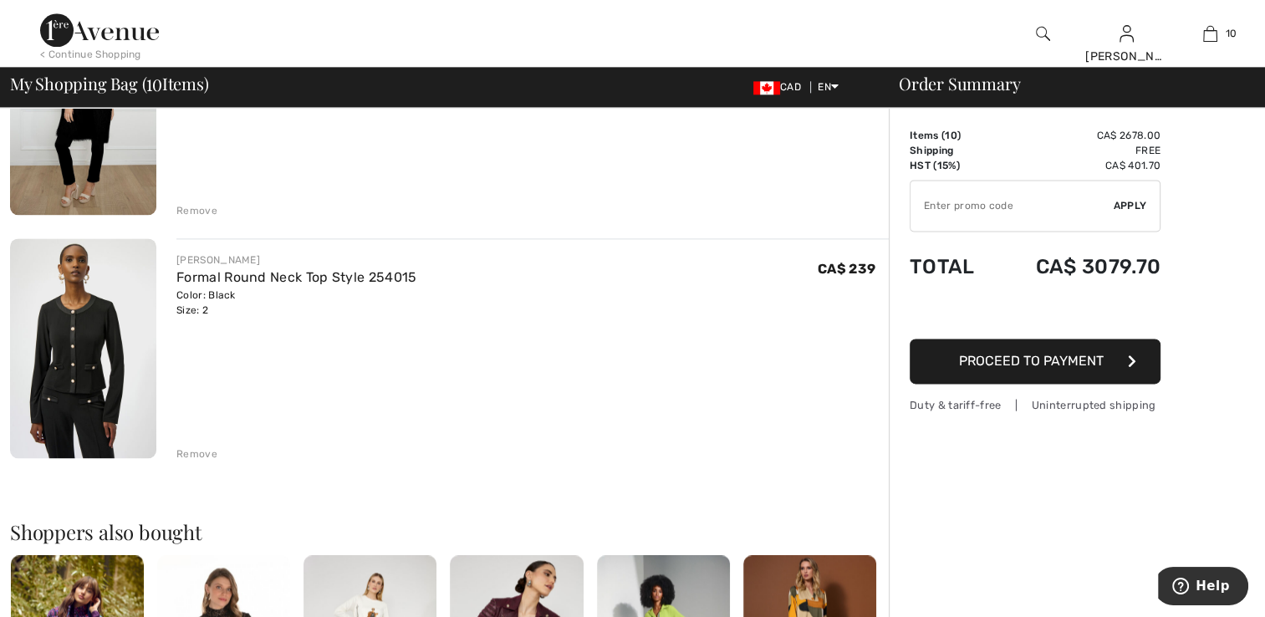
scroll to position [2150, 0]
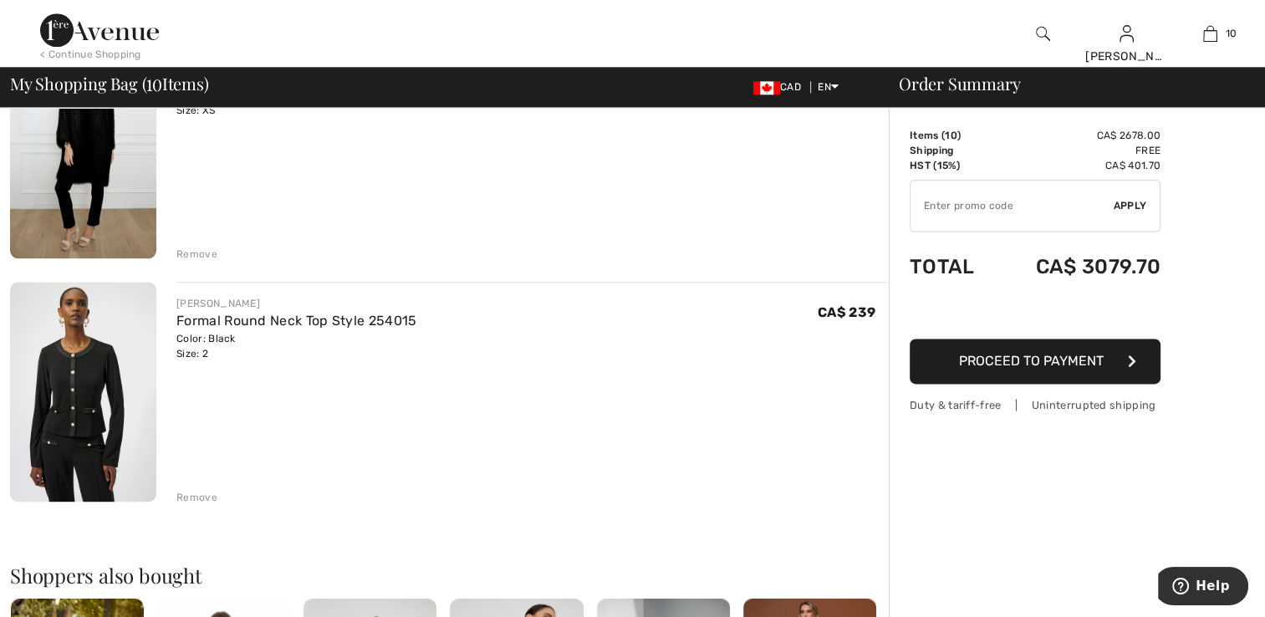
click at [199, 495] on div "Remove" at bounding box center [196, 497] width 41 height 15
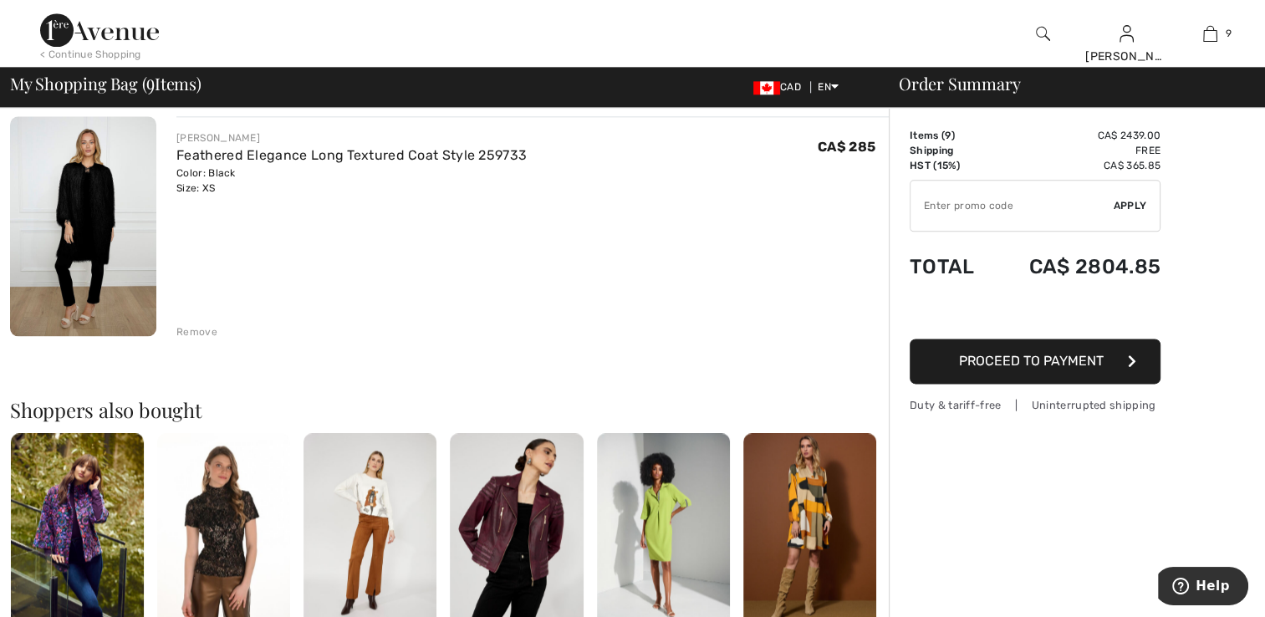
scroll to position [1816, 0]
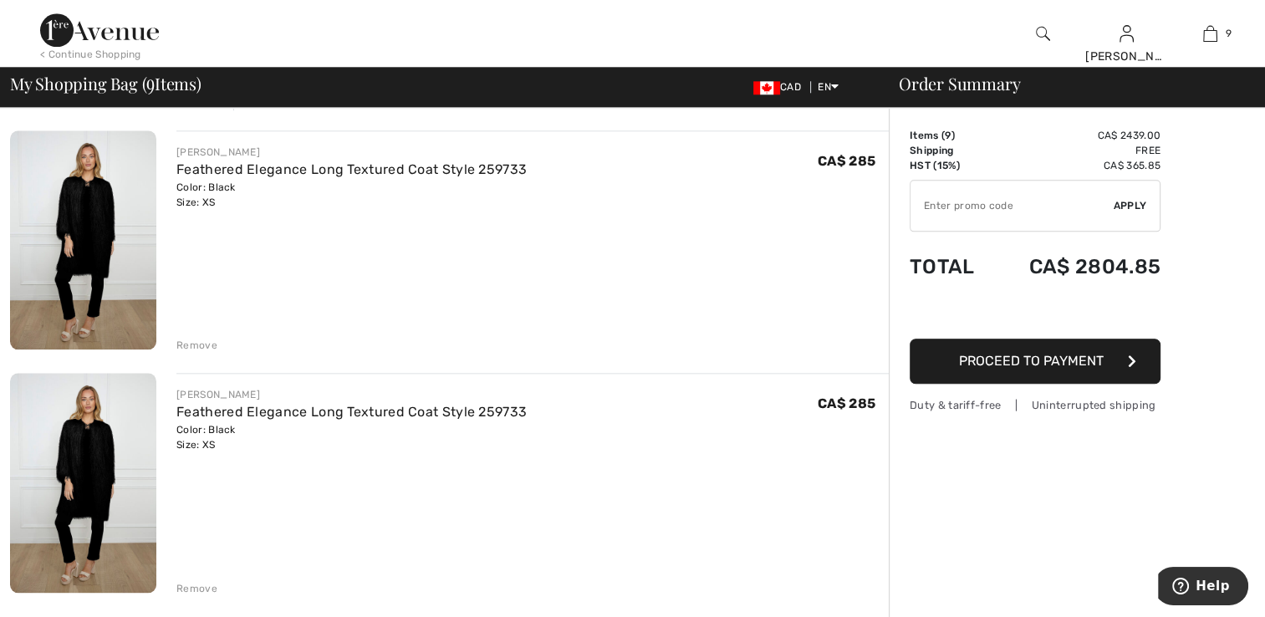
click at [189, 586] on div "Remove" at bounding box center [196, 588] width 41 height 15
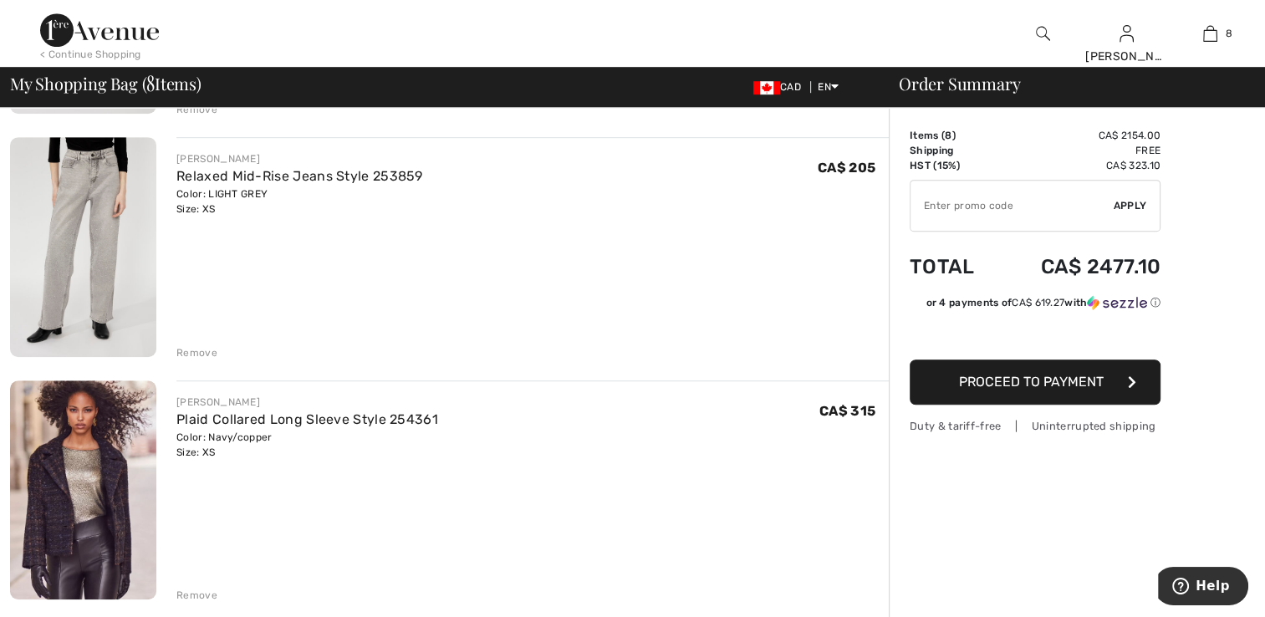
scroll to position [980, 0]
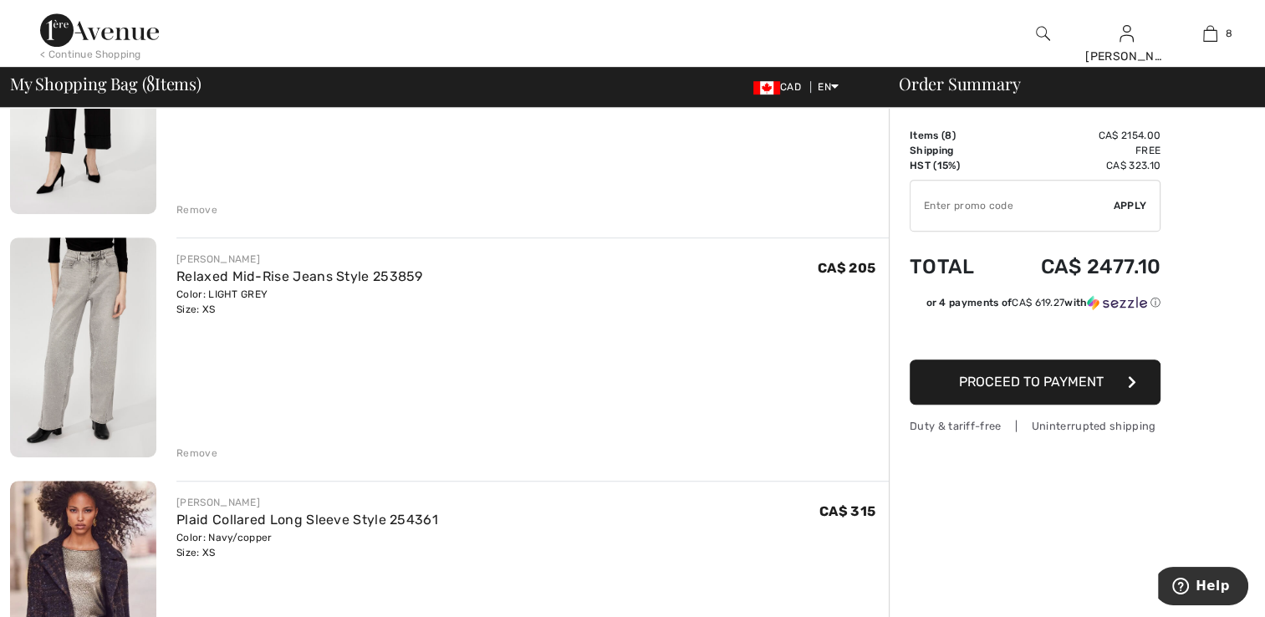
click at [204, 450] on div "Remove" at bounding box center [196, 453] width 41 height 15
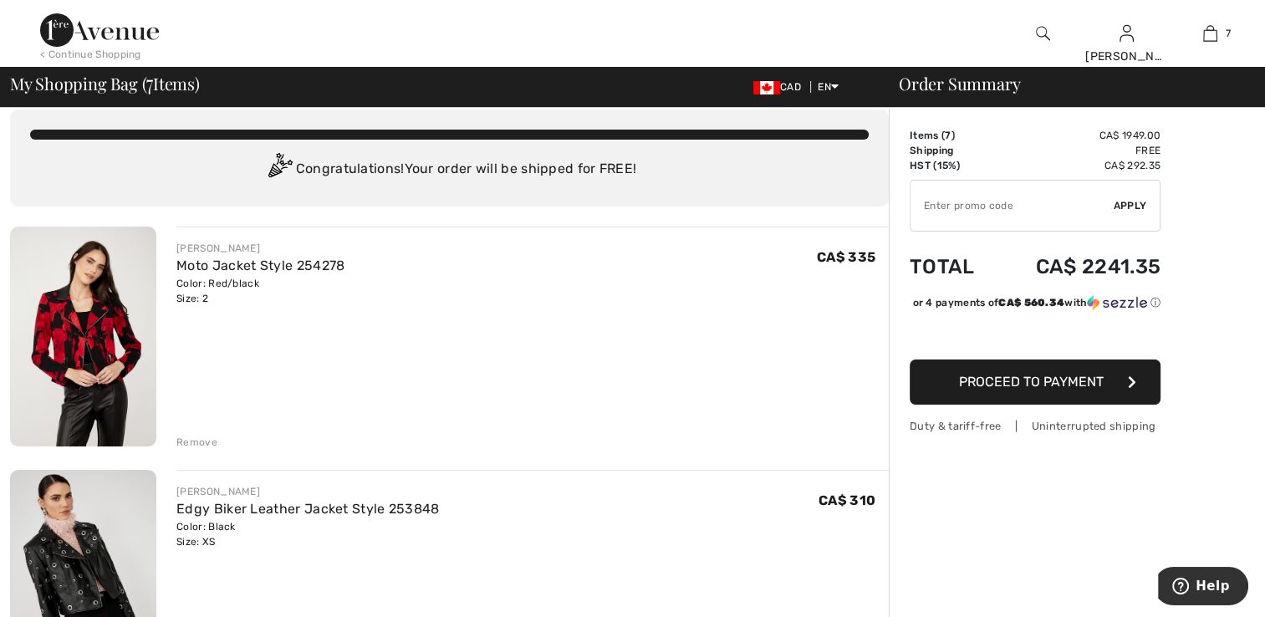
scroll to position [0, 0]
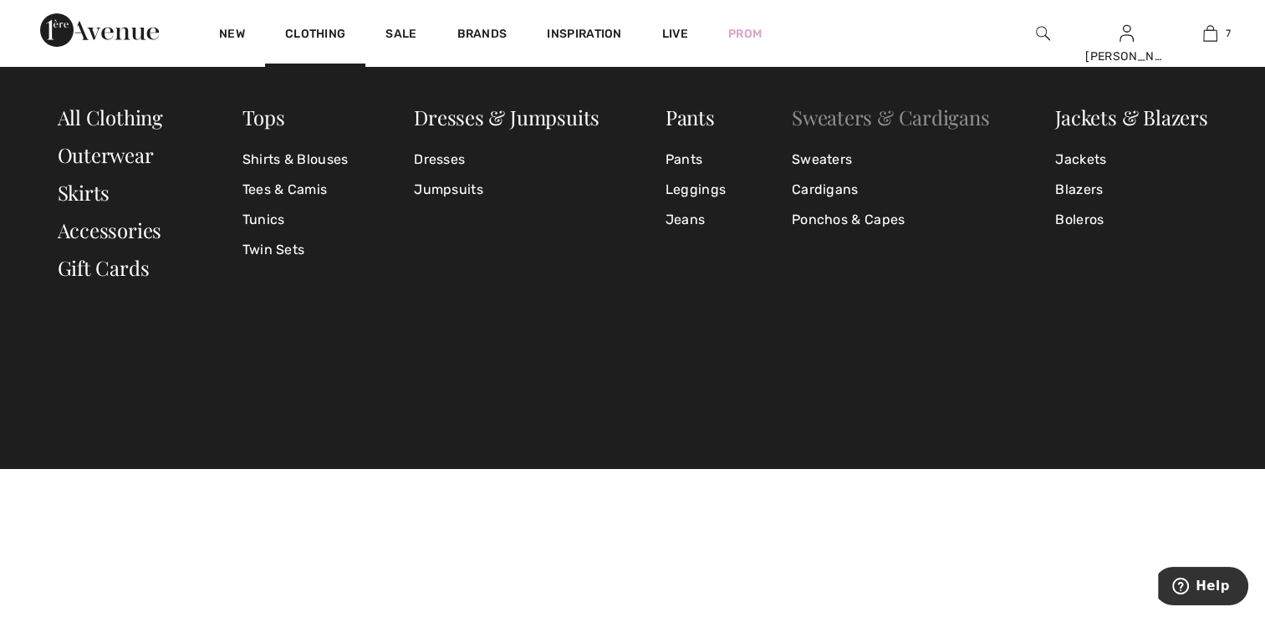
click at [851, 120] on link "Sweaters & Cardigans" at bounding box center [891, 117] width 198 height 27
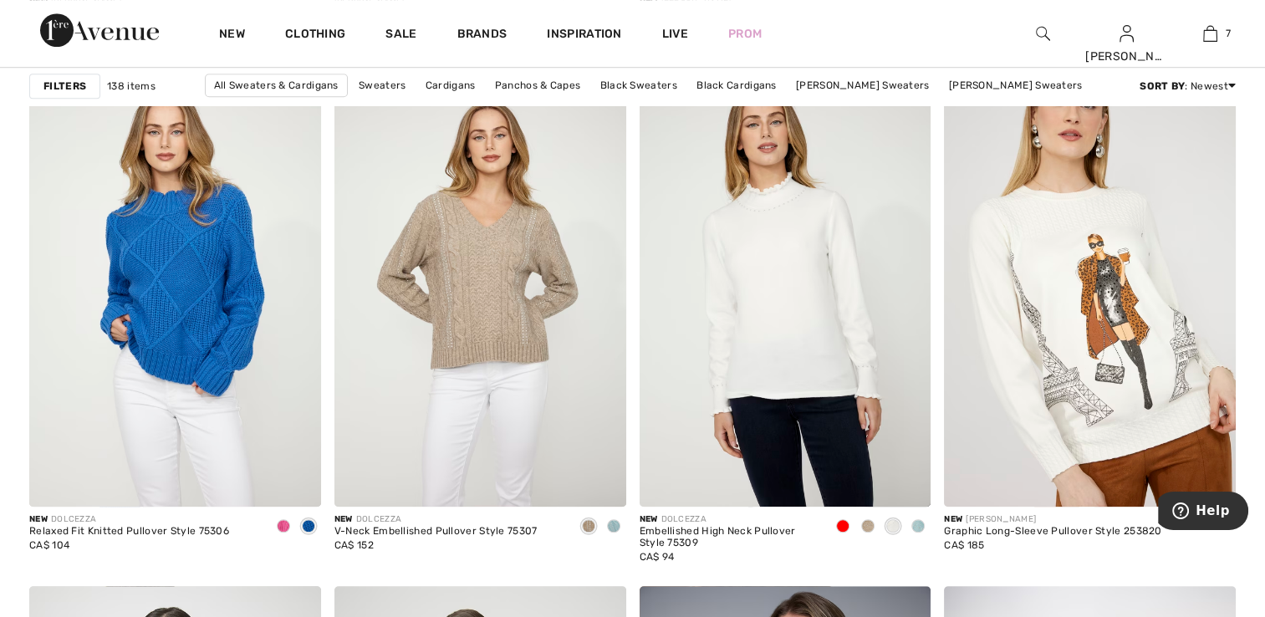
scroll to position [1254, 0]
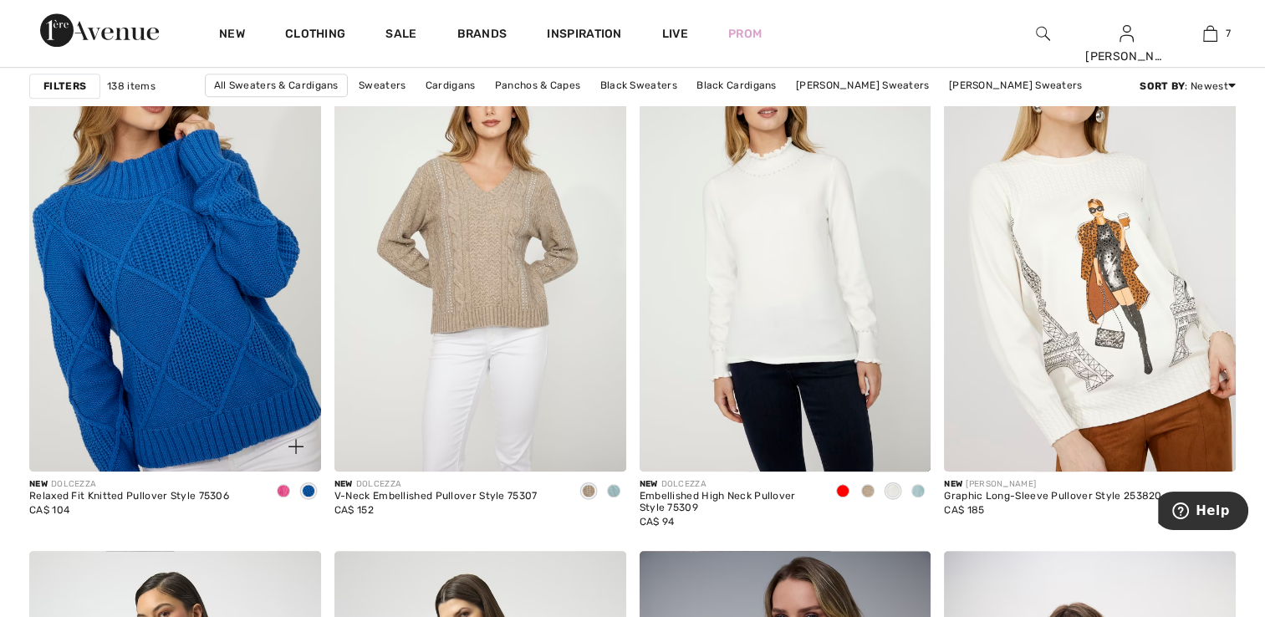
click at [202, 385] on img at bounding box center [175, 252] width 292 height 437
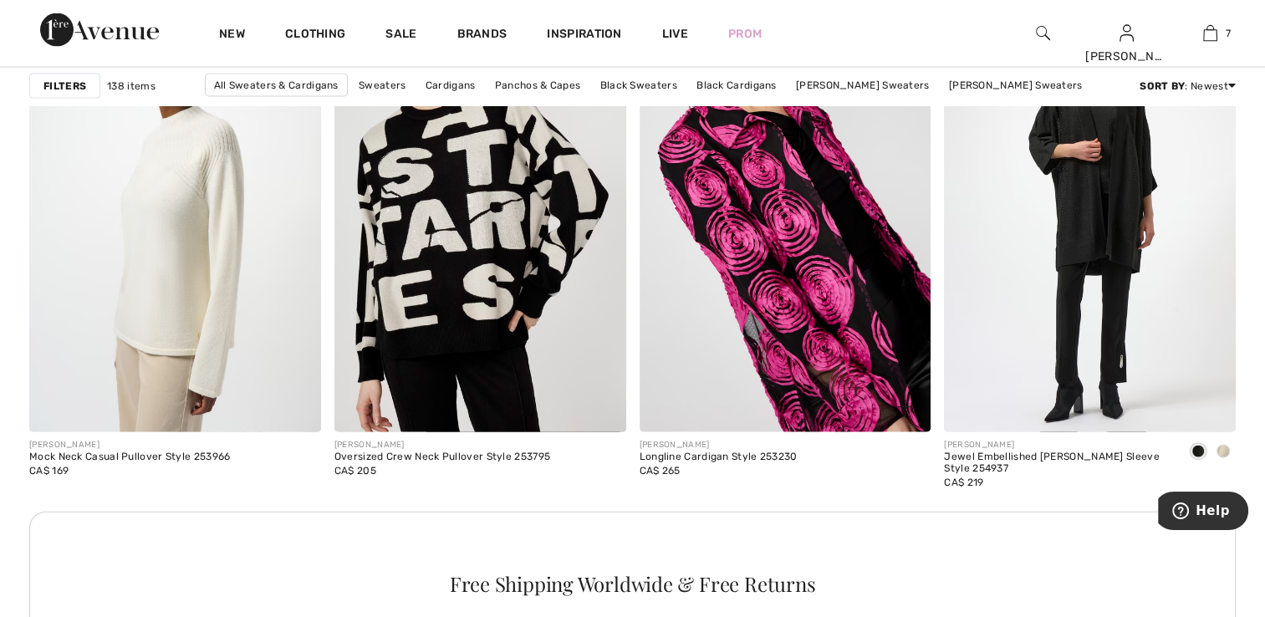
scroll to position [3595, 0]
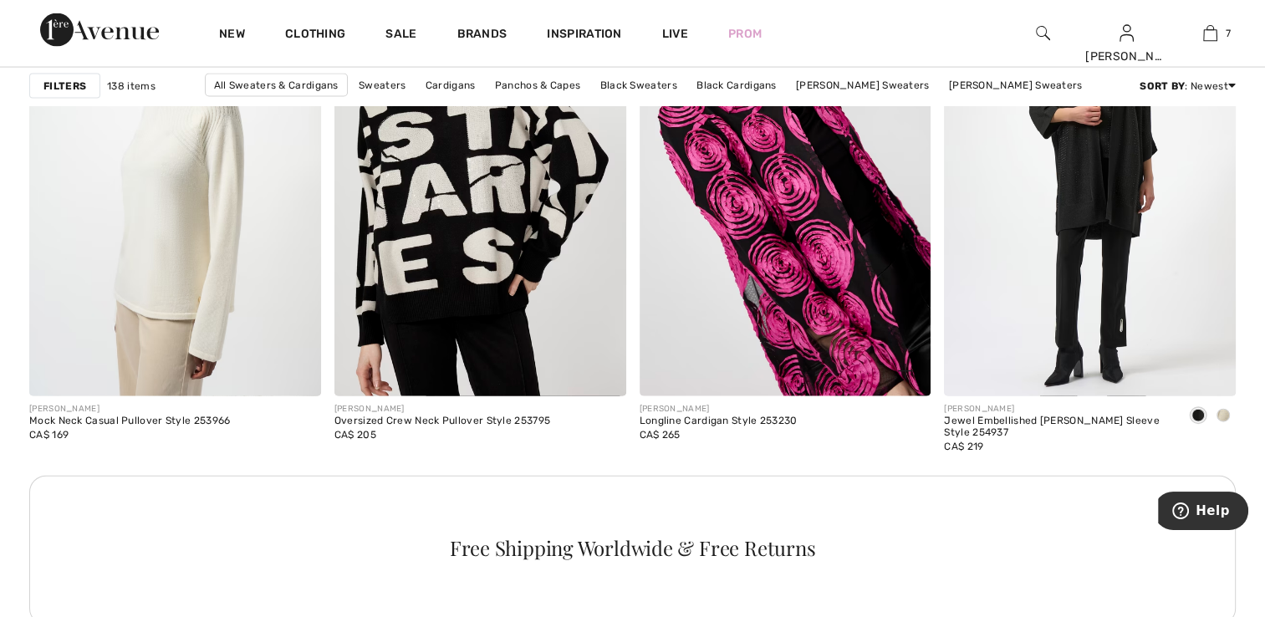
click at [751, 343] on img at bounding box center [786, 177] width 292 height 437
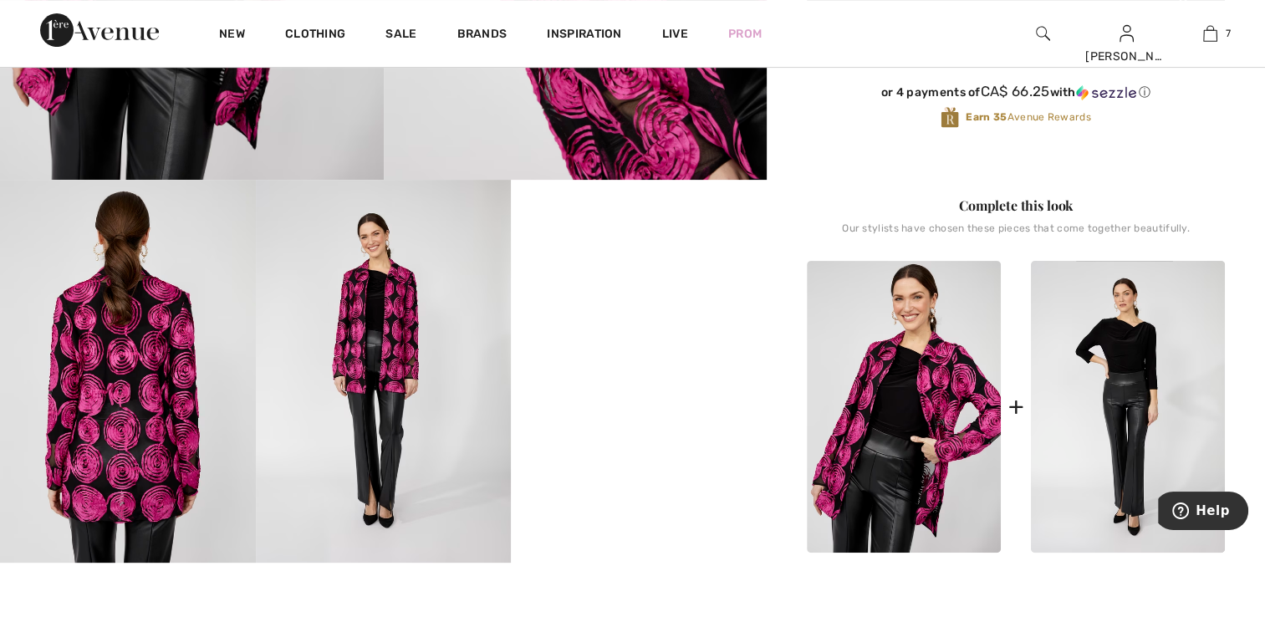
scroll to position [502, 0]
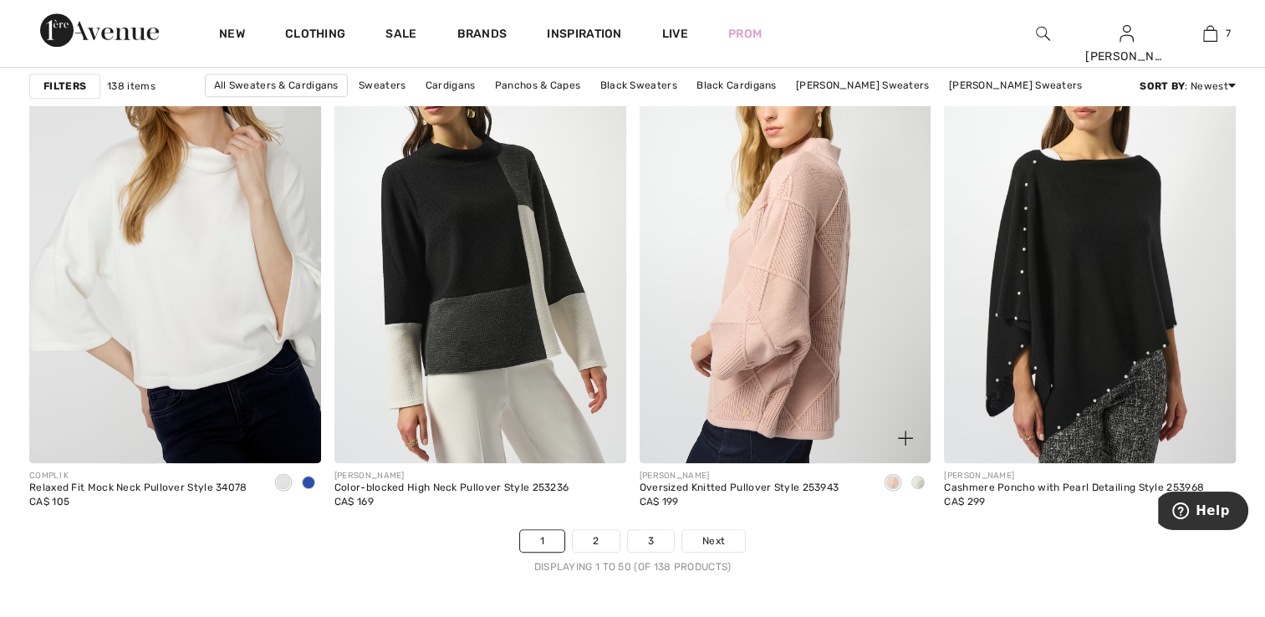
scroll to position [7523, 0]
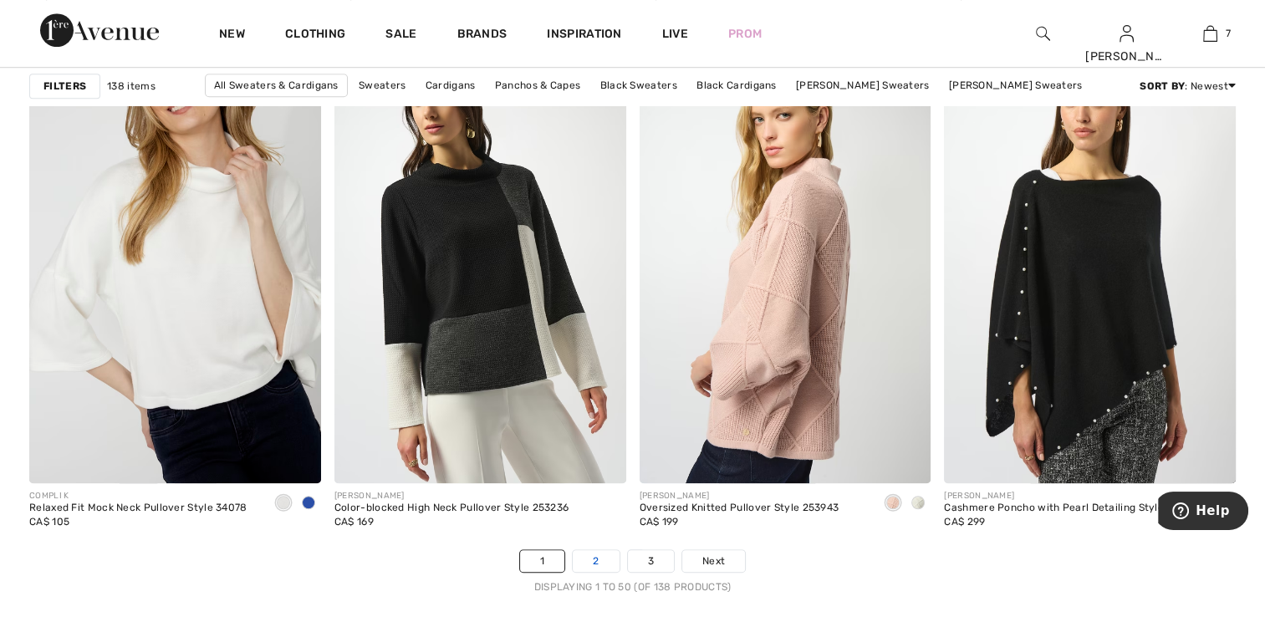
click at [607, 555] on link "2" at bounding box center [596, 561] width 46 height 22
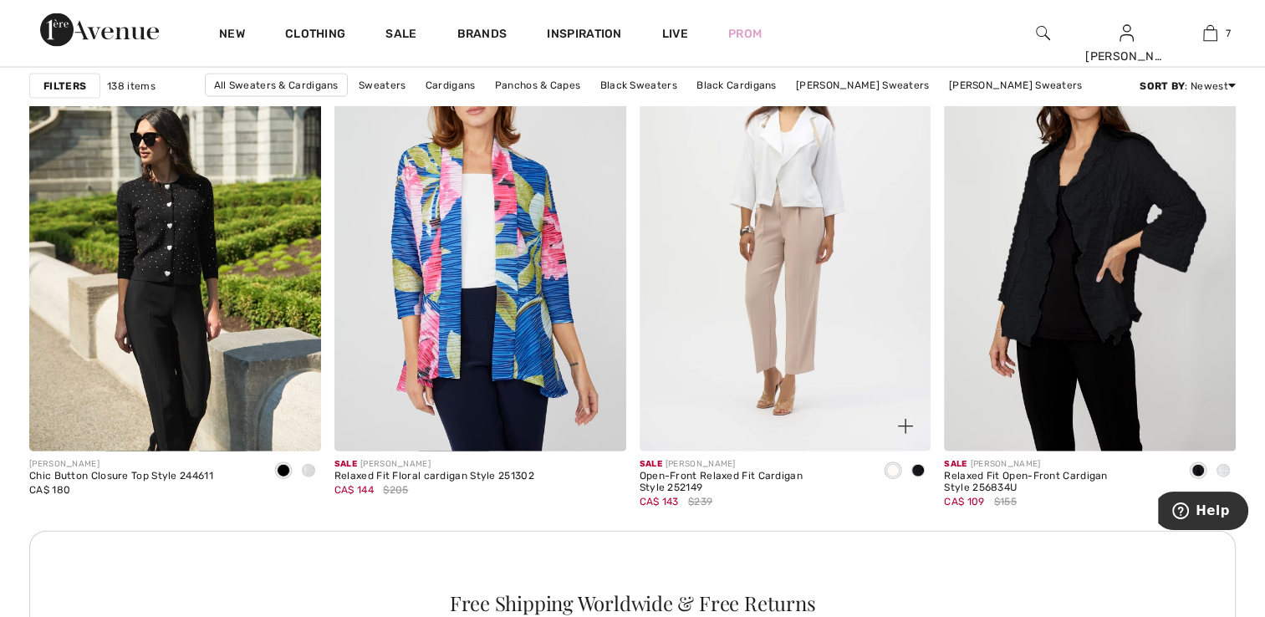
scroll to position [3595, 0]
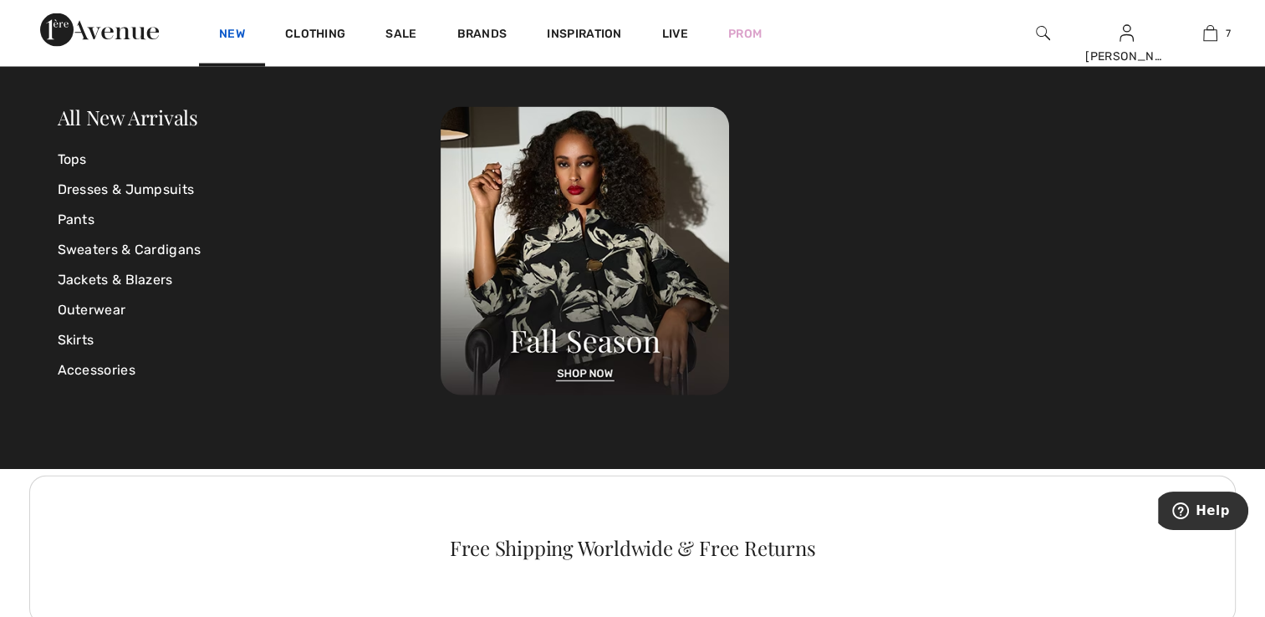
click at [234, 34] on link "New" at bounding box center [232, 36] width 26 height 18
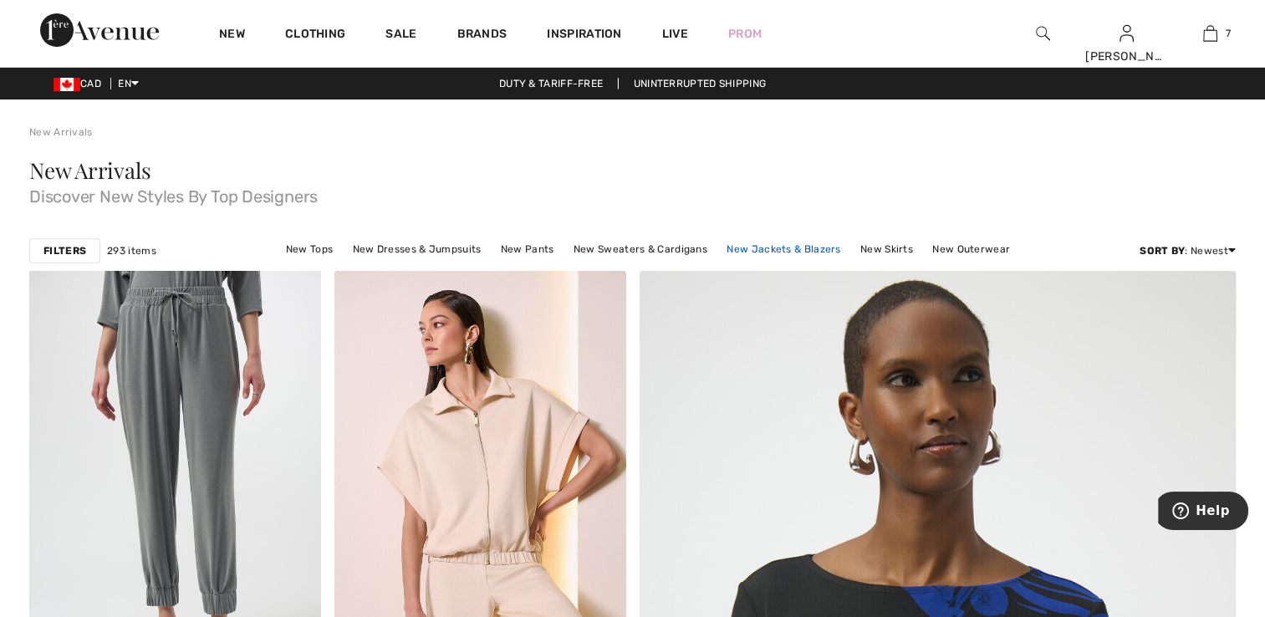
click at [783, 248] on link "New Jackets & Blazers" at bounding box center [783, 249] width 130 height 22
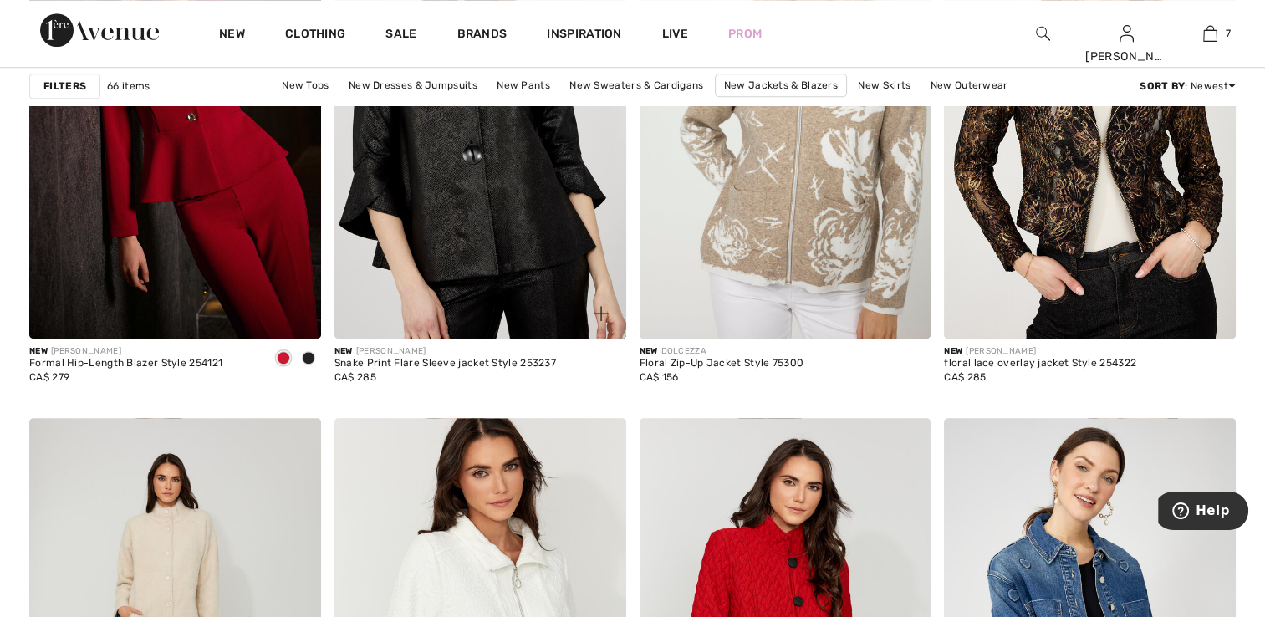
scroll to position [1338, 0]
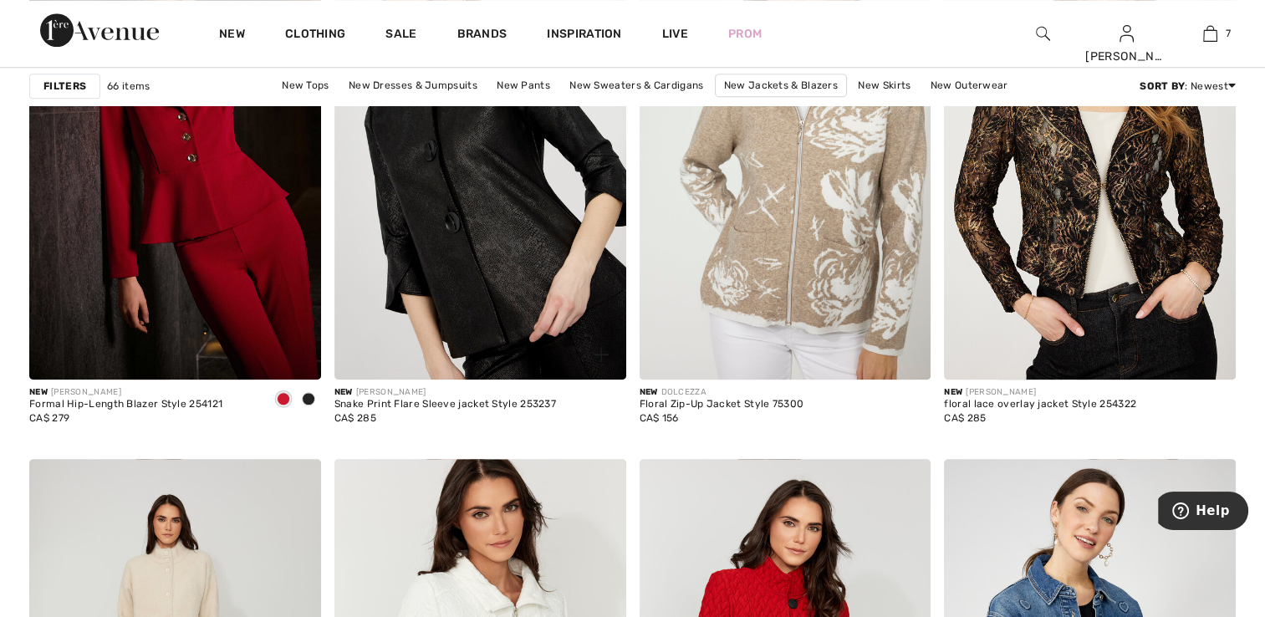
click at [542, 270] on img at bounding box center [480, 160] width 292 height 437
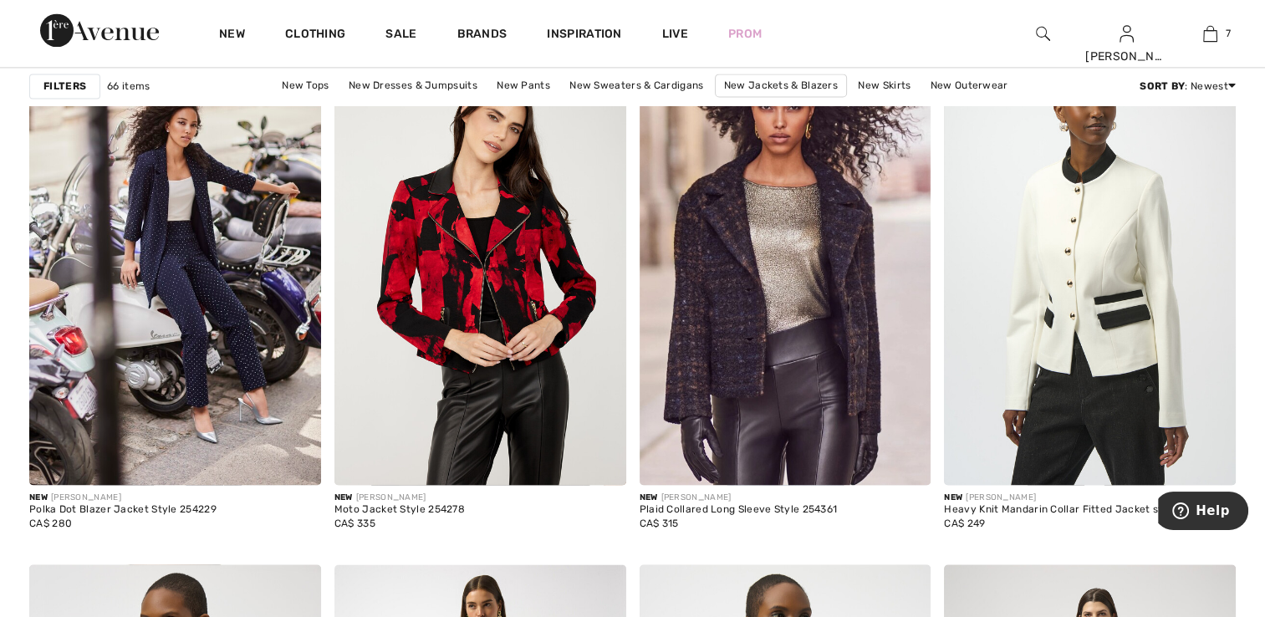
scroll to position [2508, 0]
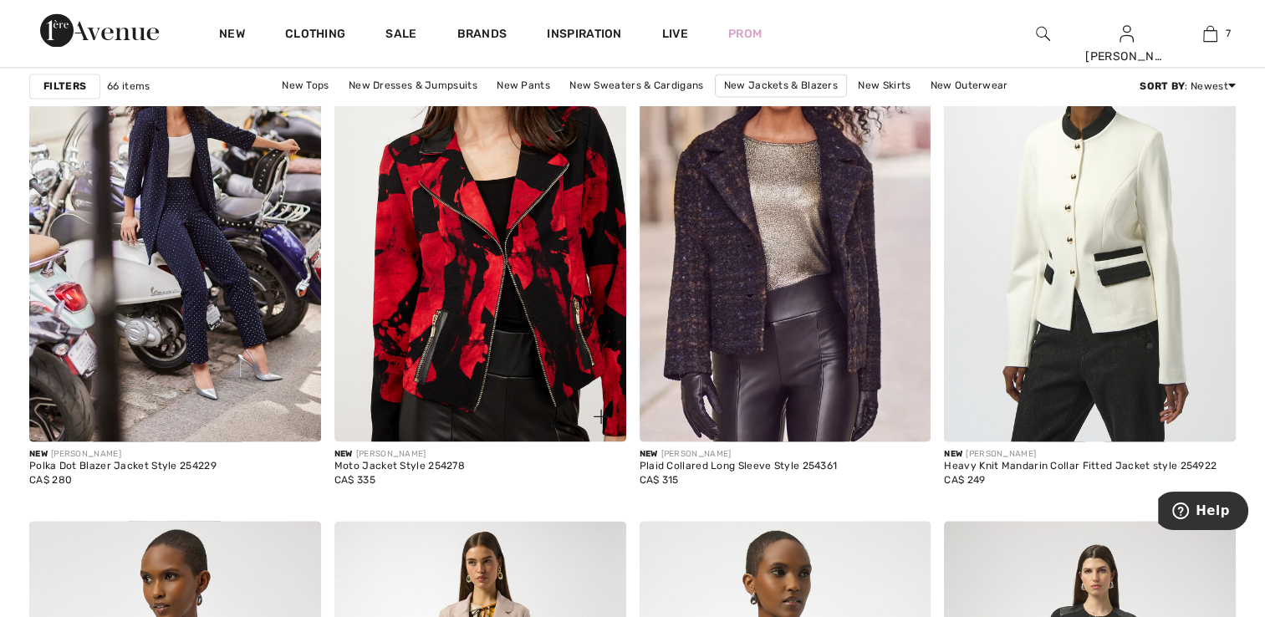
click at [492, 321] on img at bounding box center [480, 222] width 292 height 437
click at [513, 313] on img at bounding box center [480, 222] width 292 height 437
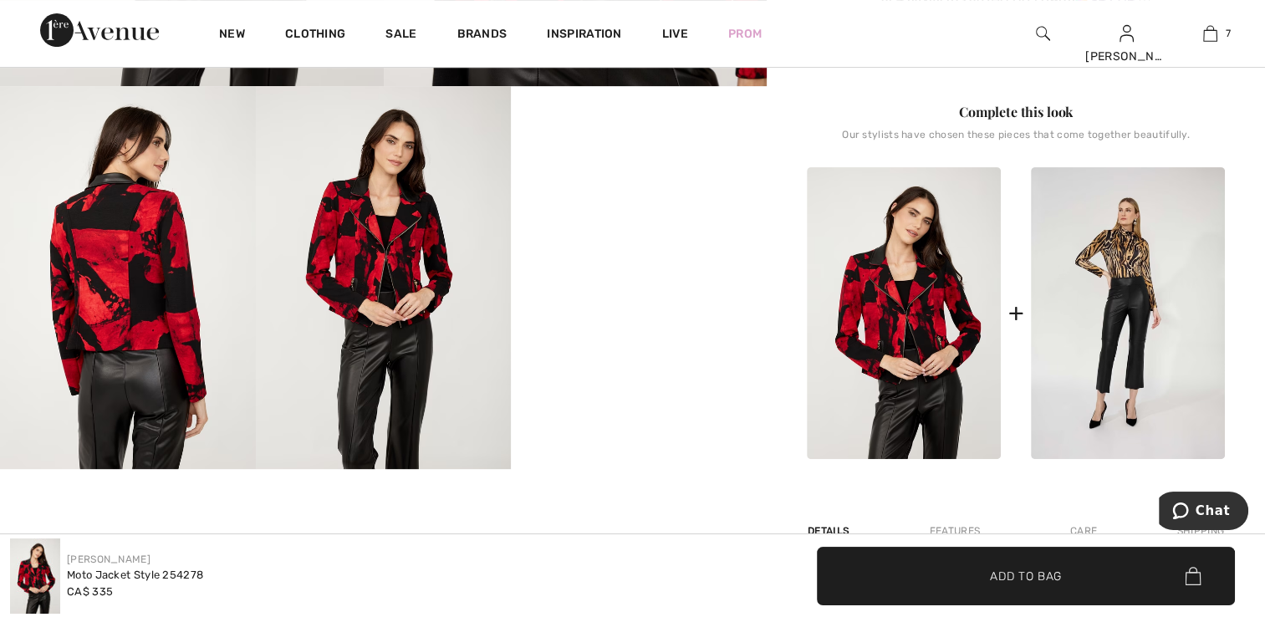
scroll to position [502, 0]
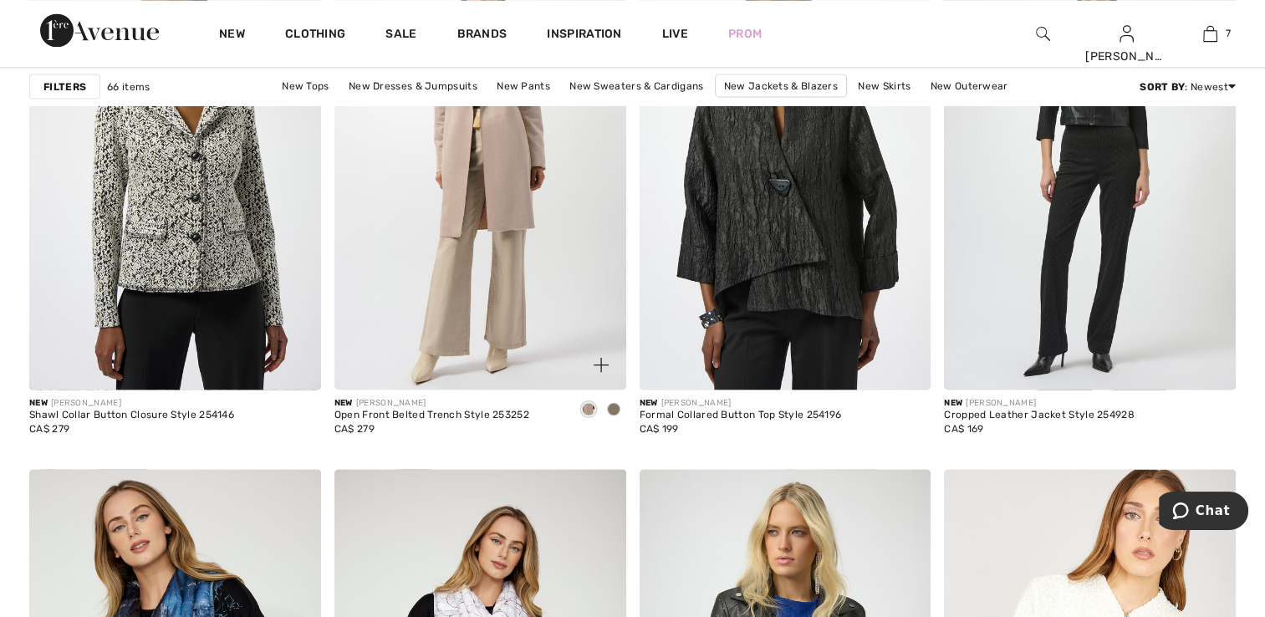
scroll to position [3010, 0]
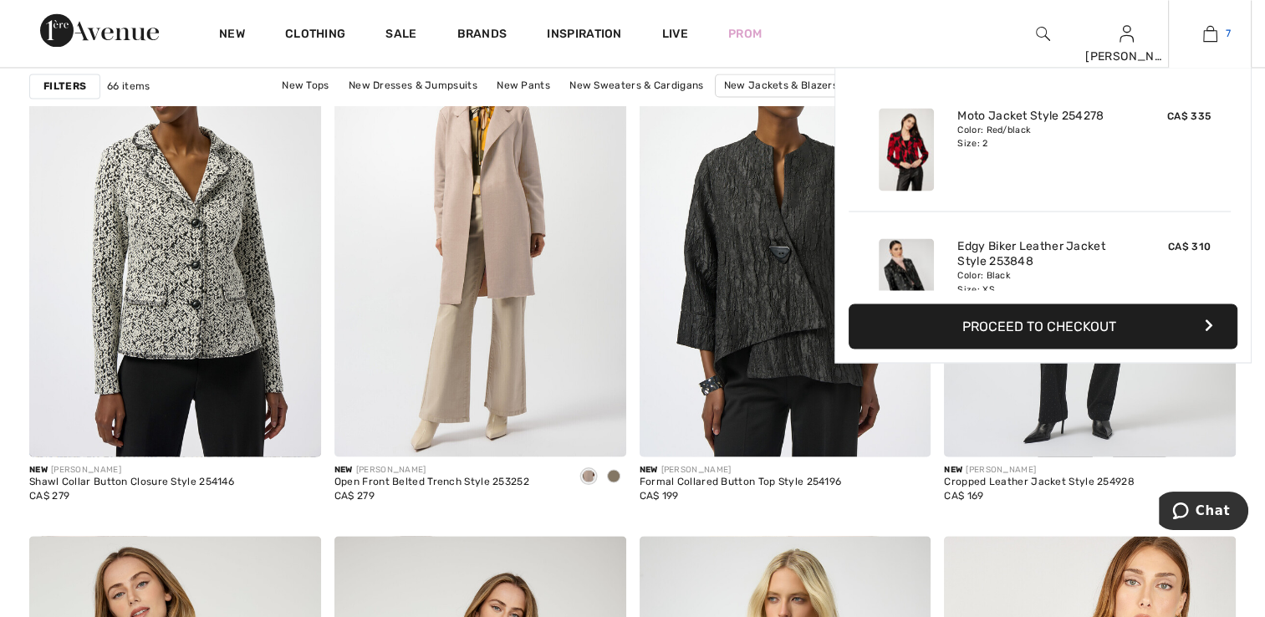
click at [1204, 33] on img at bounding box center [1210, 33] width 14 height 20
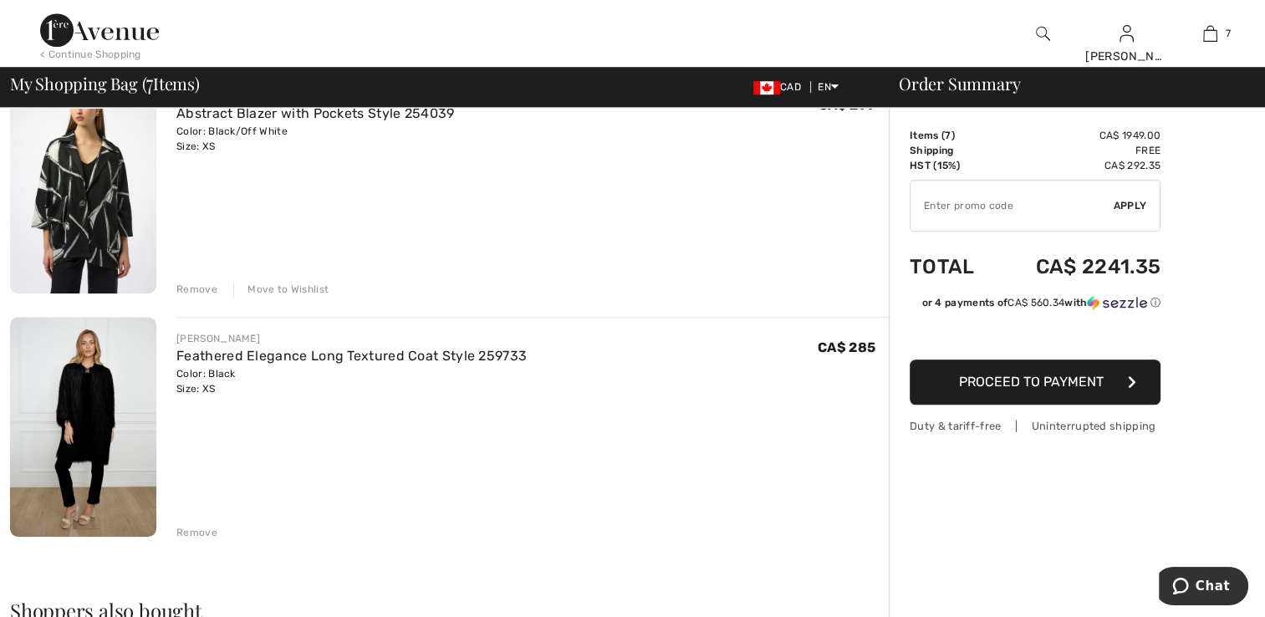
scroll to position [1421, 0]
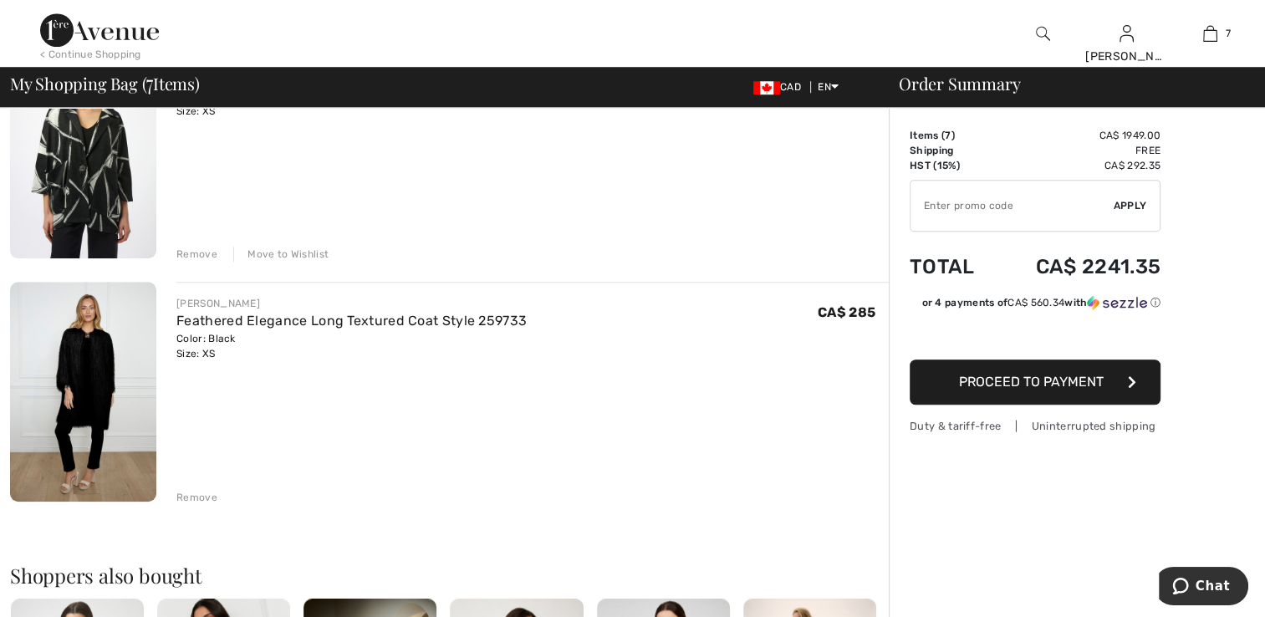
click at [107, 197] on img at bounding box center [83, 148] width 146 height 219
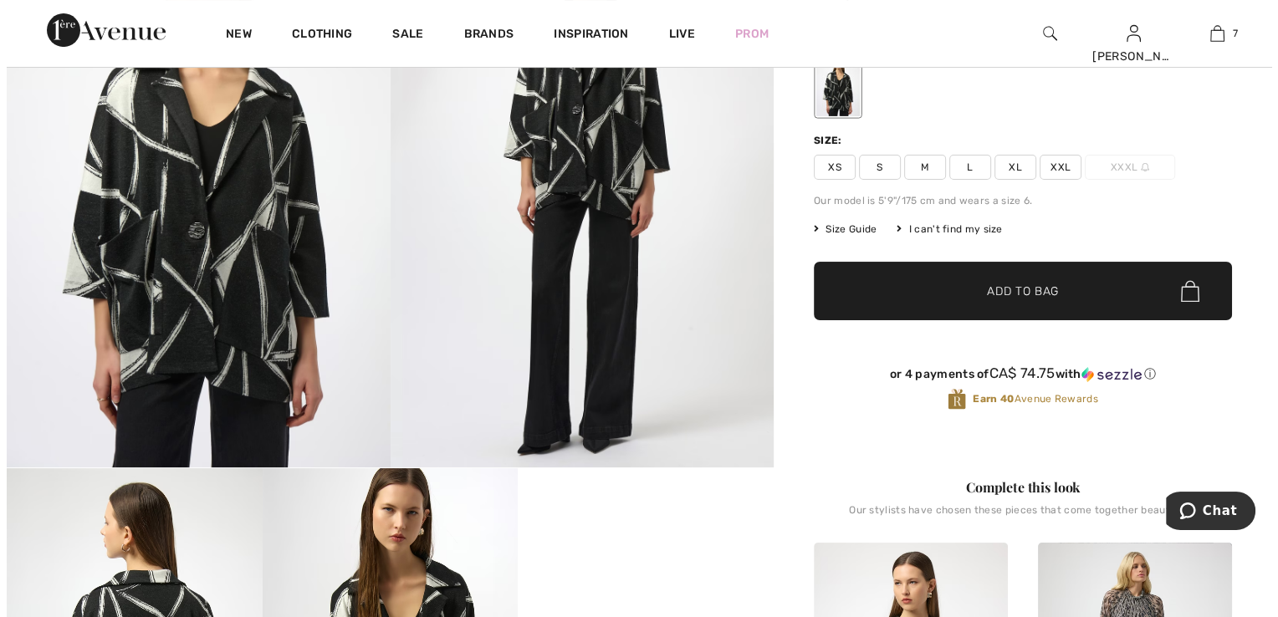
scroll to position [167, 0]
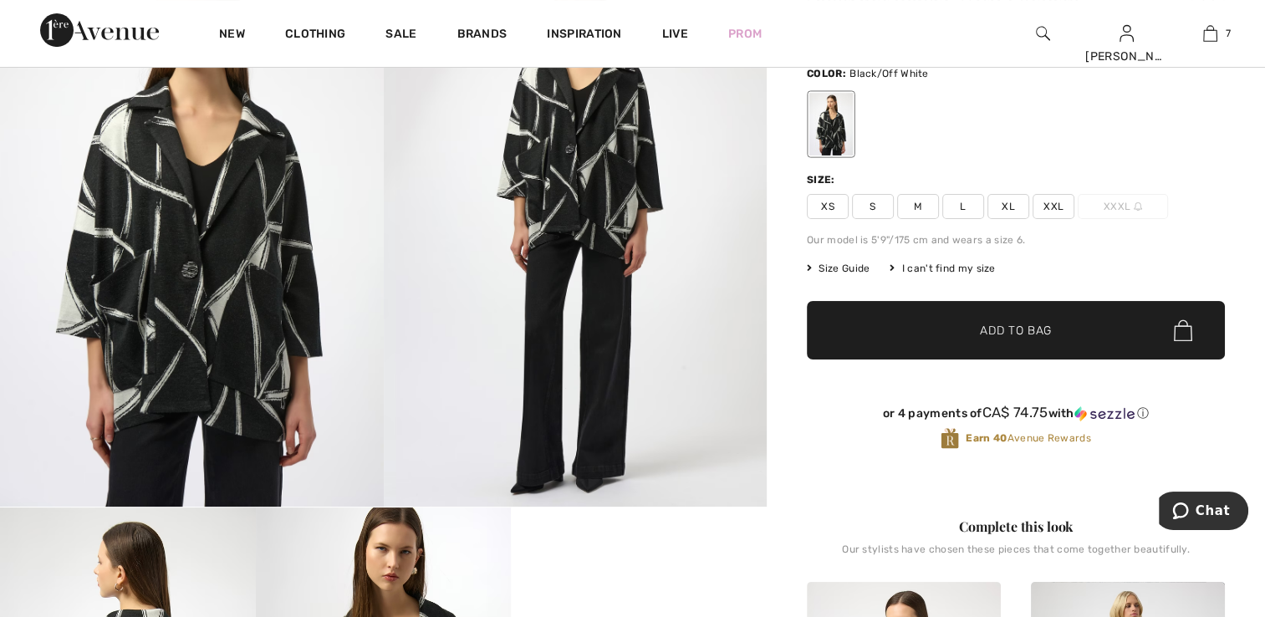
click at [543, 276] on img at bounding box center [576, 219] width 384 height 574
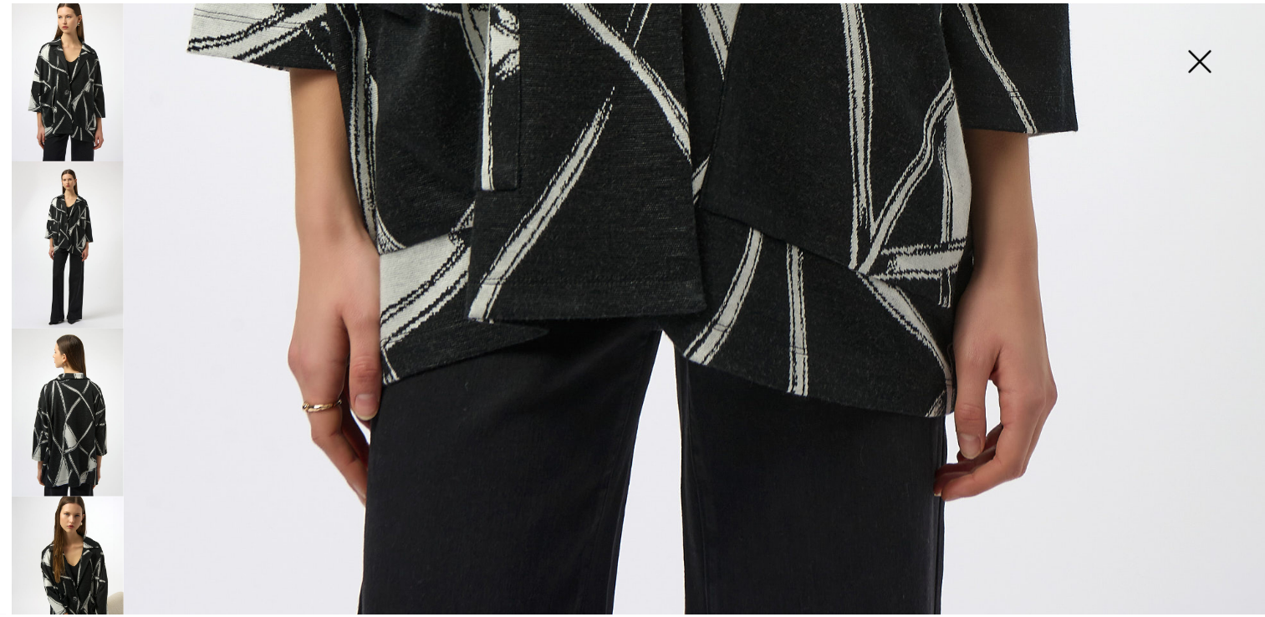
scroll to position [166, 0]
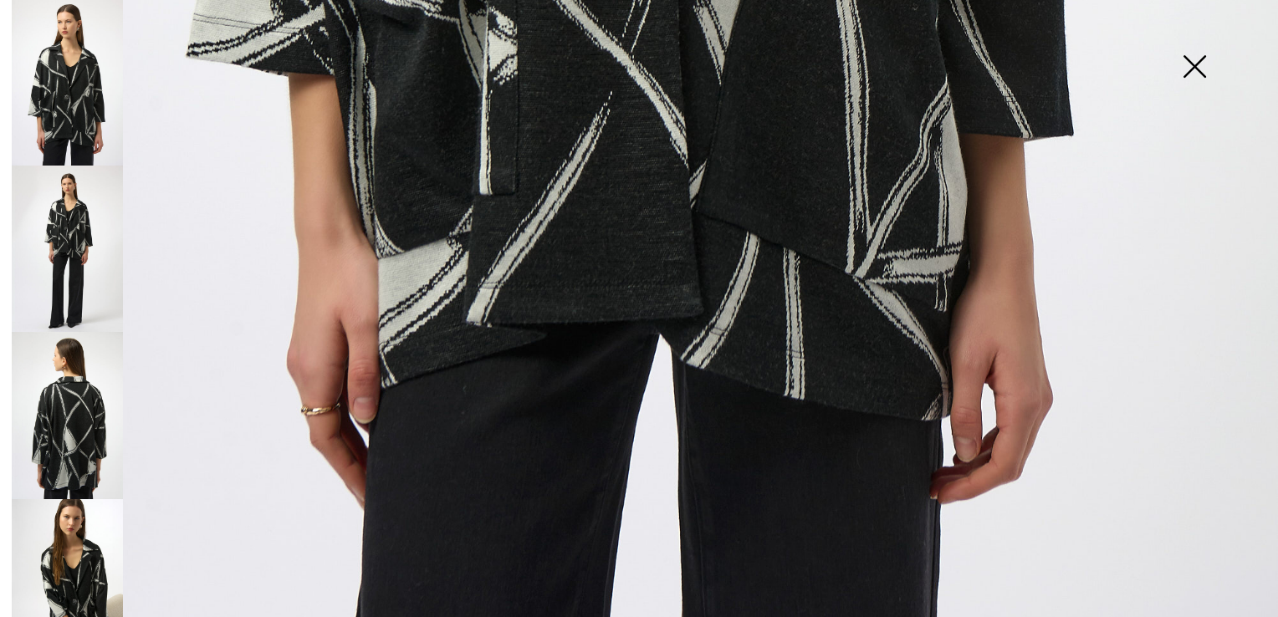
click at [1193, 63] on img at bounding box center [1194, 68] width 84 height 86
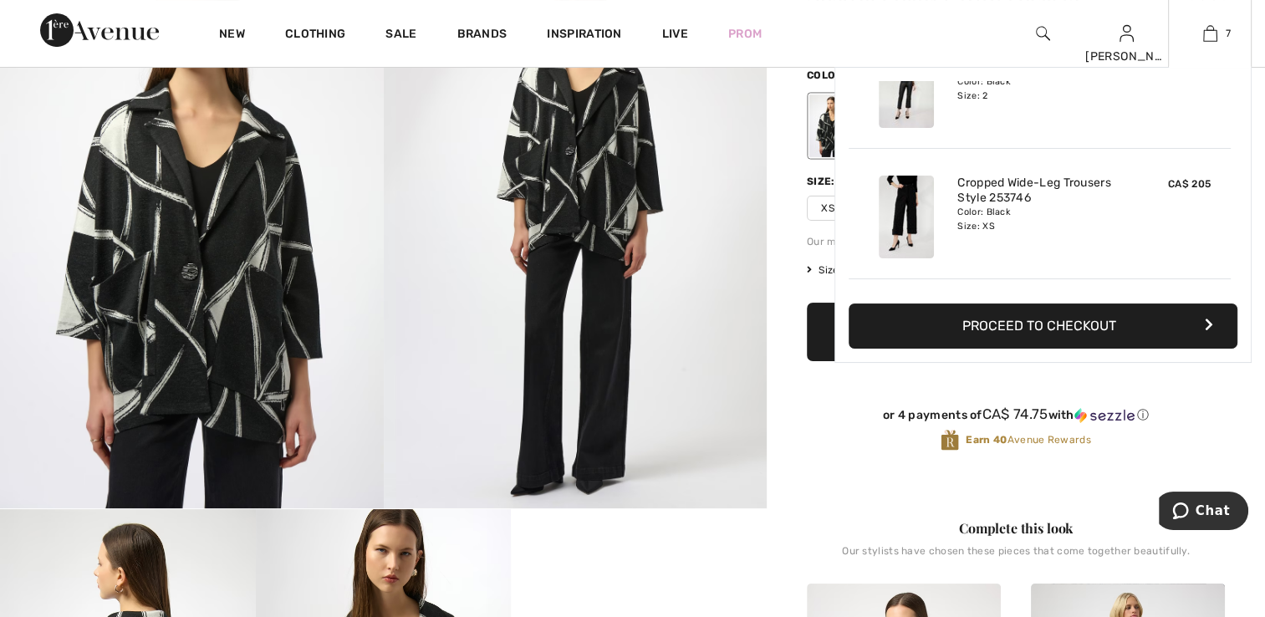
scroll to position [334, 0]
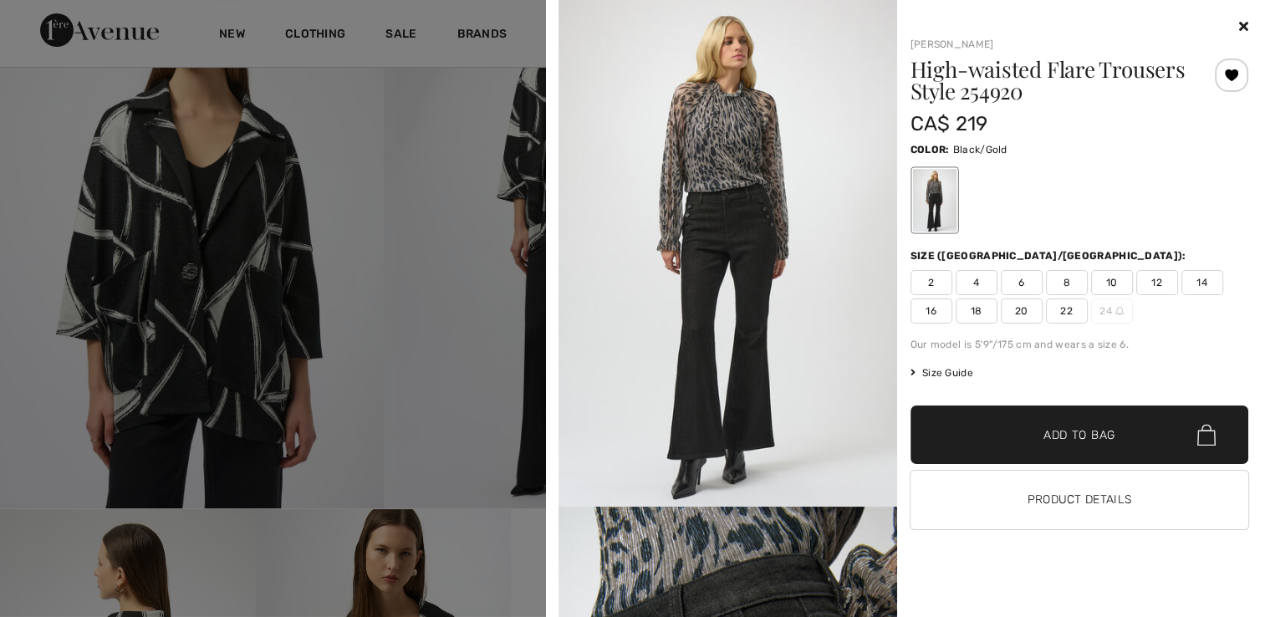
click at [786, 320] on img at bounding box center [728, 253] width 339 height 507
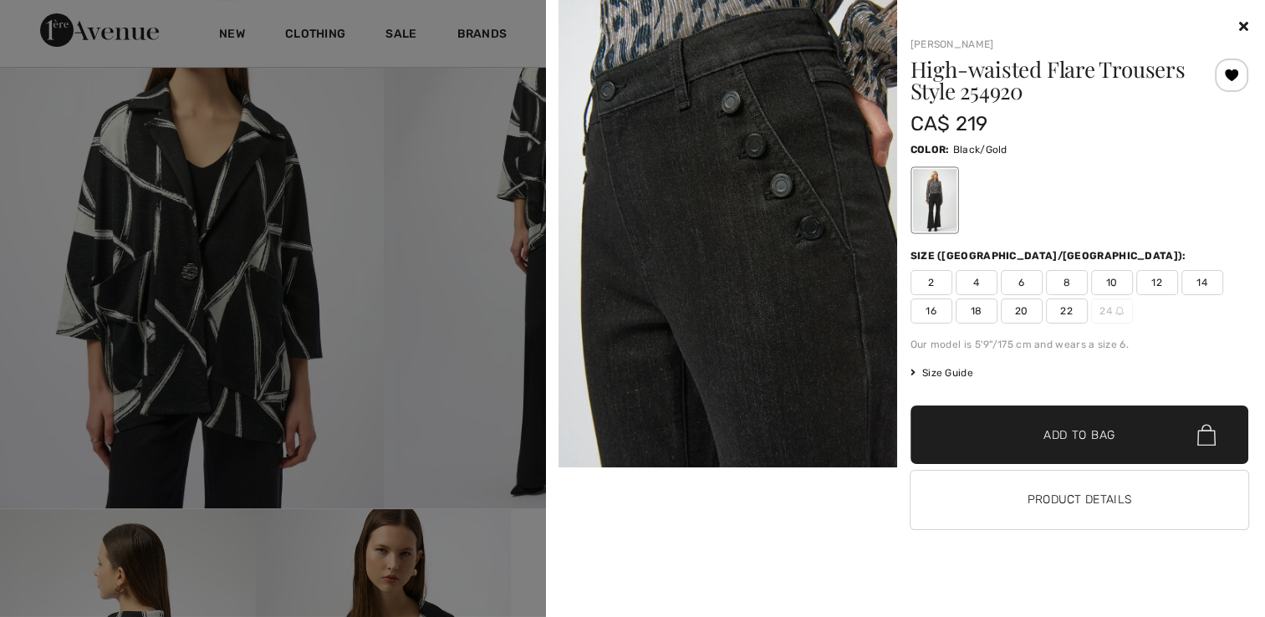
scroll to position [585, 0]
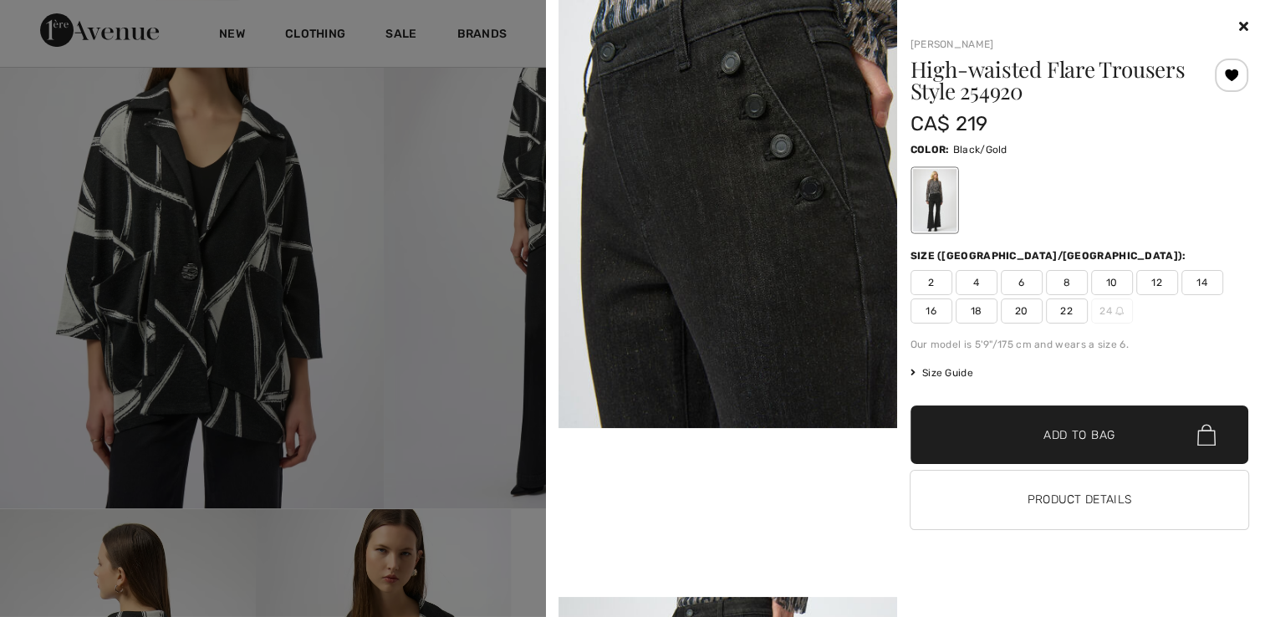
click at [778, 327] on img at bounding box center [728, 174] width 339 height 507
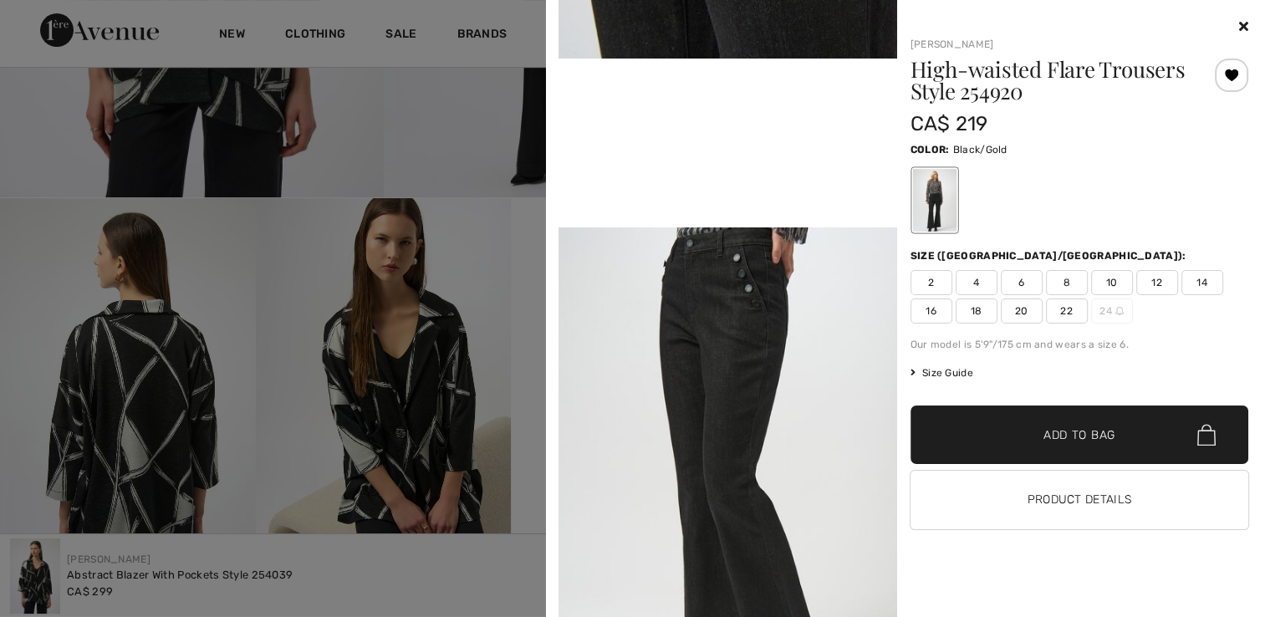
scroll to position [474, 0]
click at [1239, 23] on icon at bounding box center [1243, 25] width 9 height 13
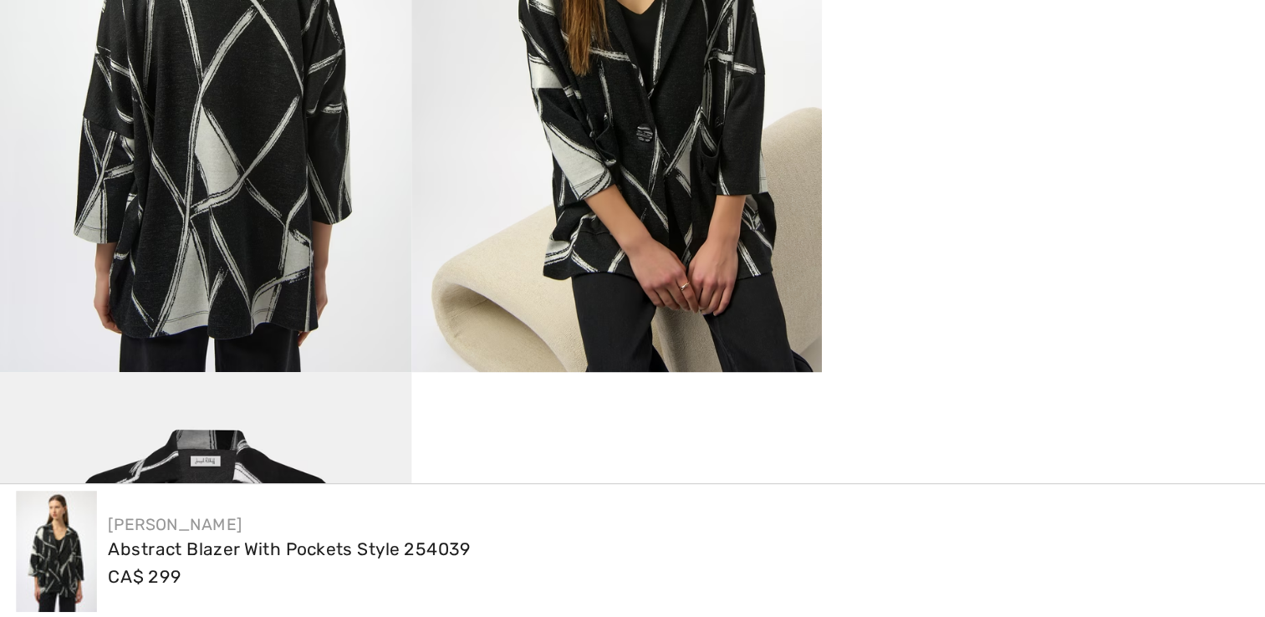
scroll to position [596, 0]
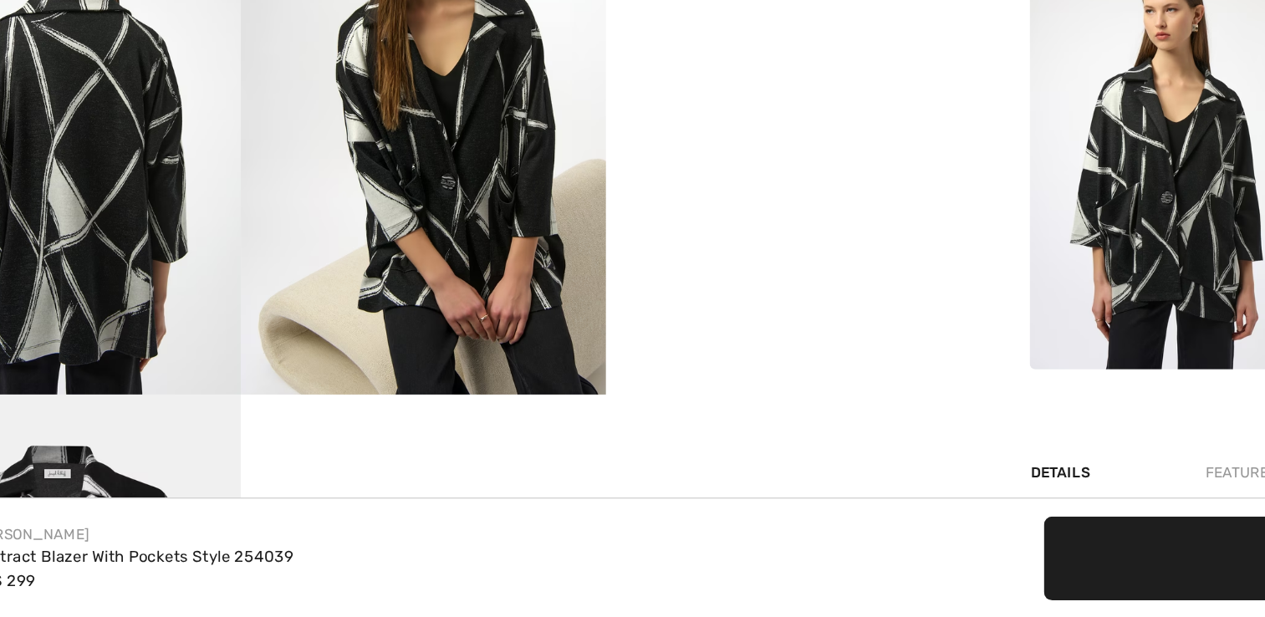
click at [448, 307] on img at bounding box center [384, 270] width 256 height 383
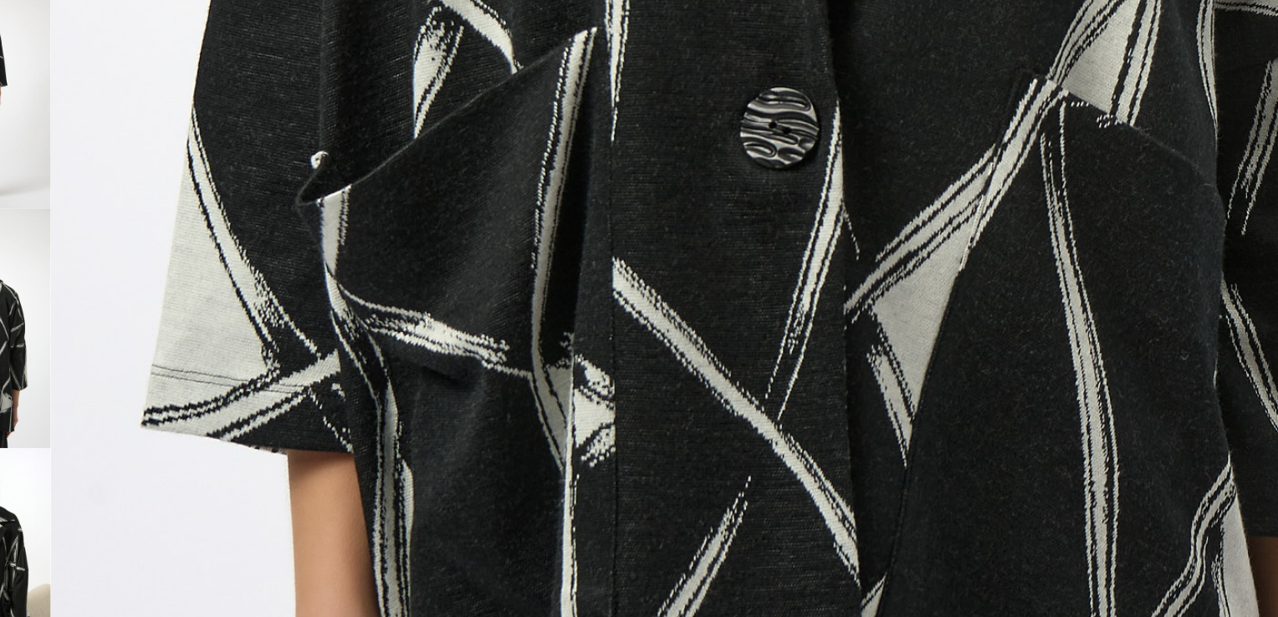
scroll to position [844, 0]
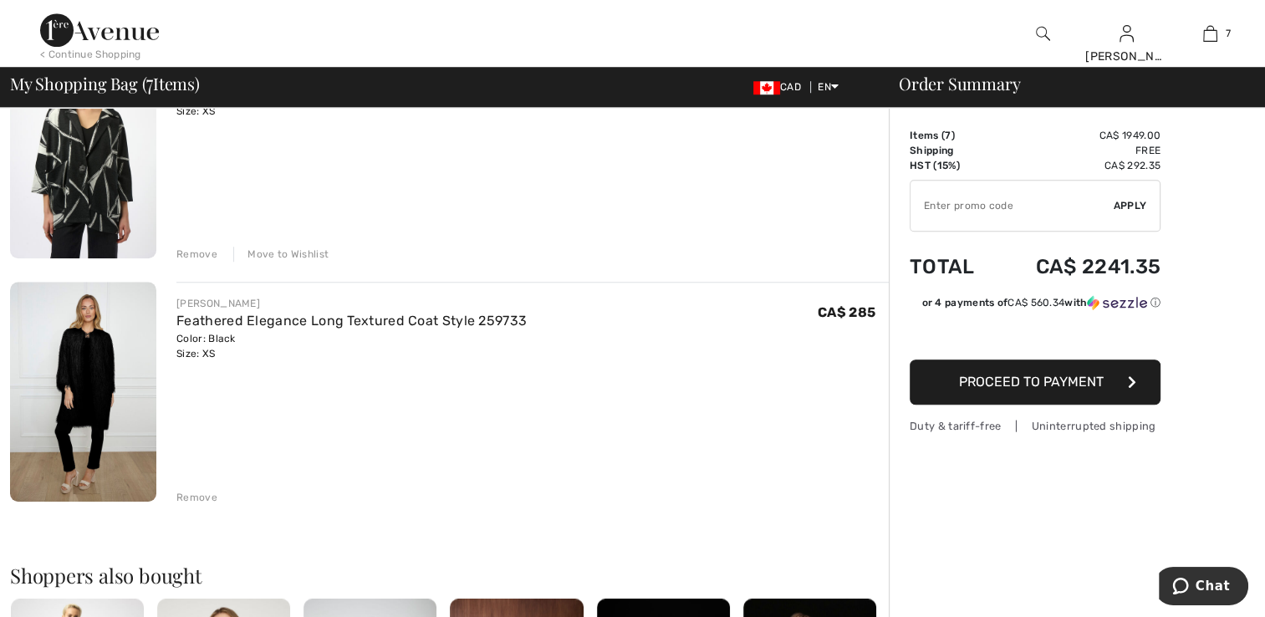
click at [207, 491] on div "Remove" at bounding box center [196, 497] width 41 height 15
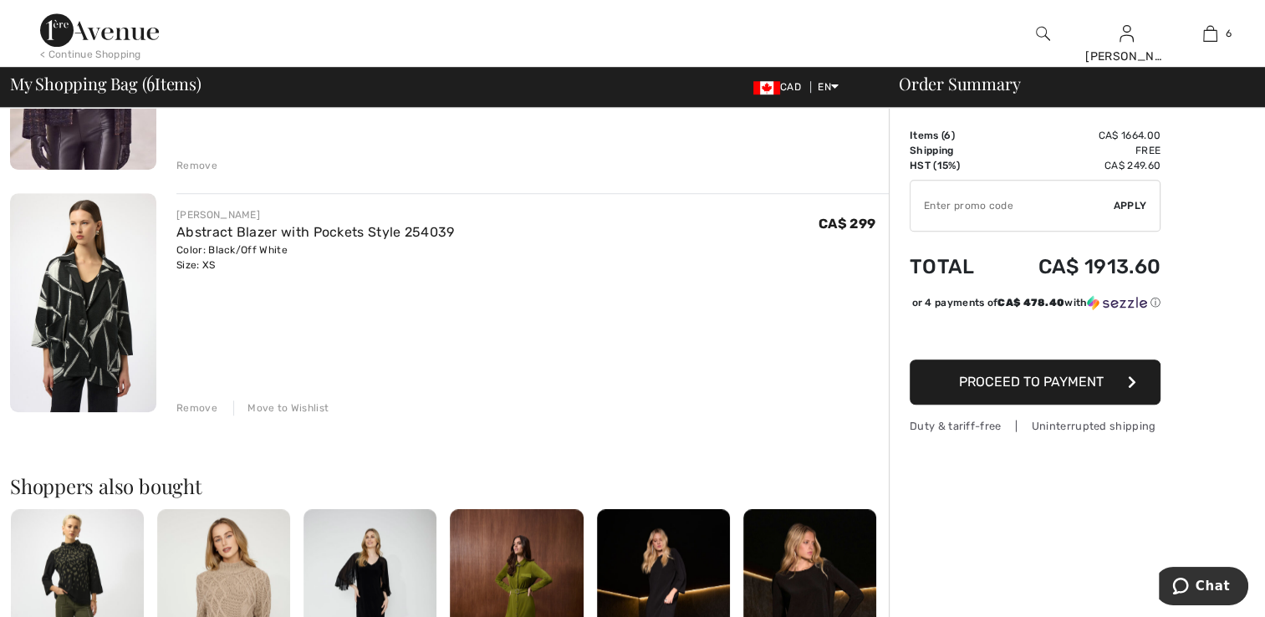
scroll to position [1171, 0]
